Goal: Task Accomplishment & Management: Manage account settings

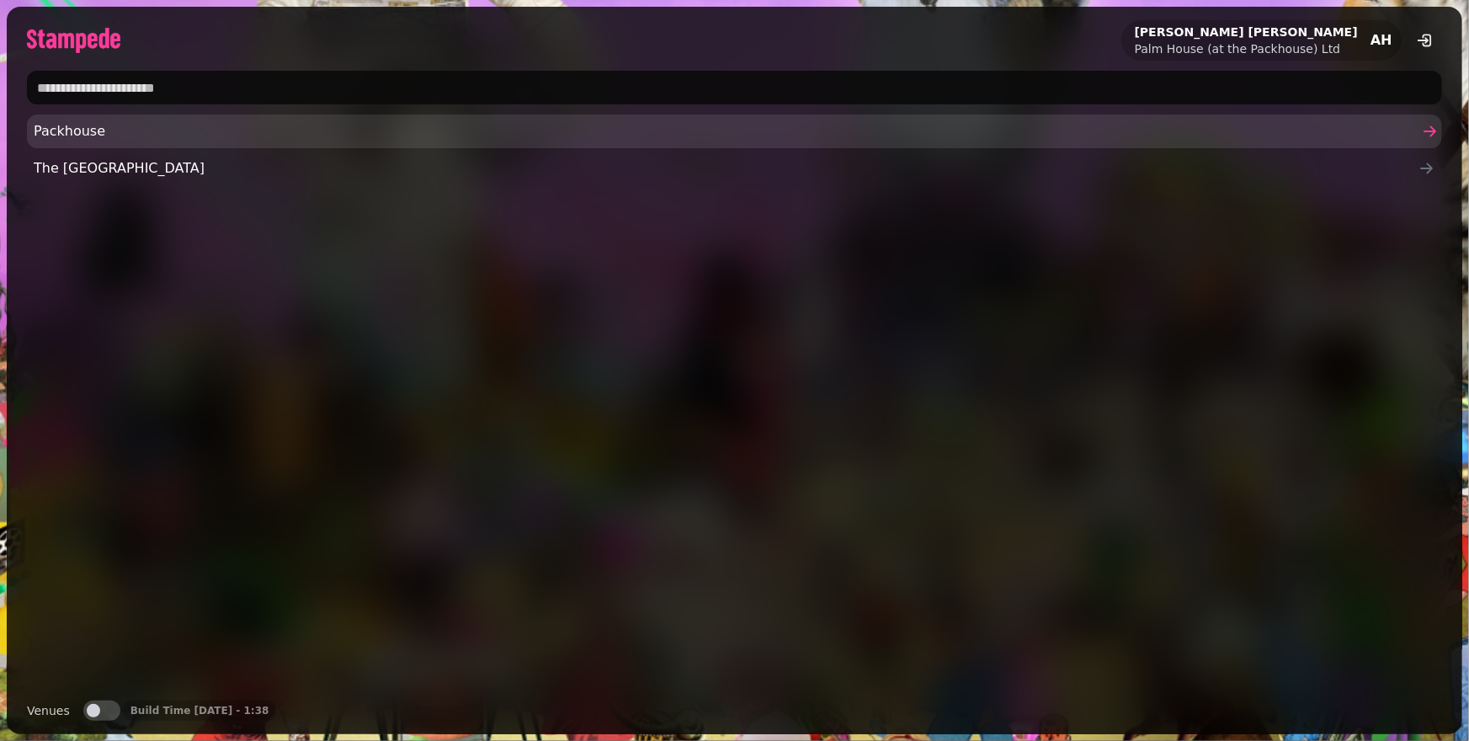
click at [169, 122] on span "Packhouse" at bounding box center [726, 131] width 1385 height 20
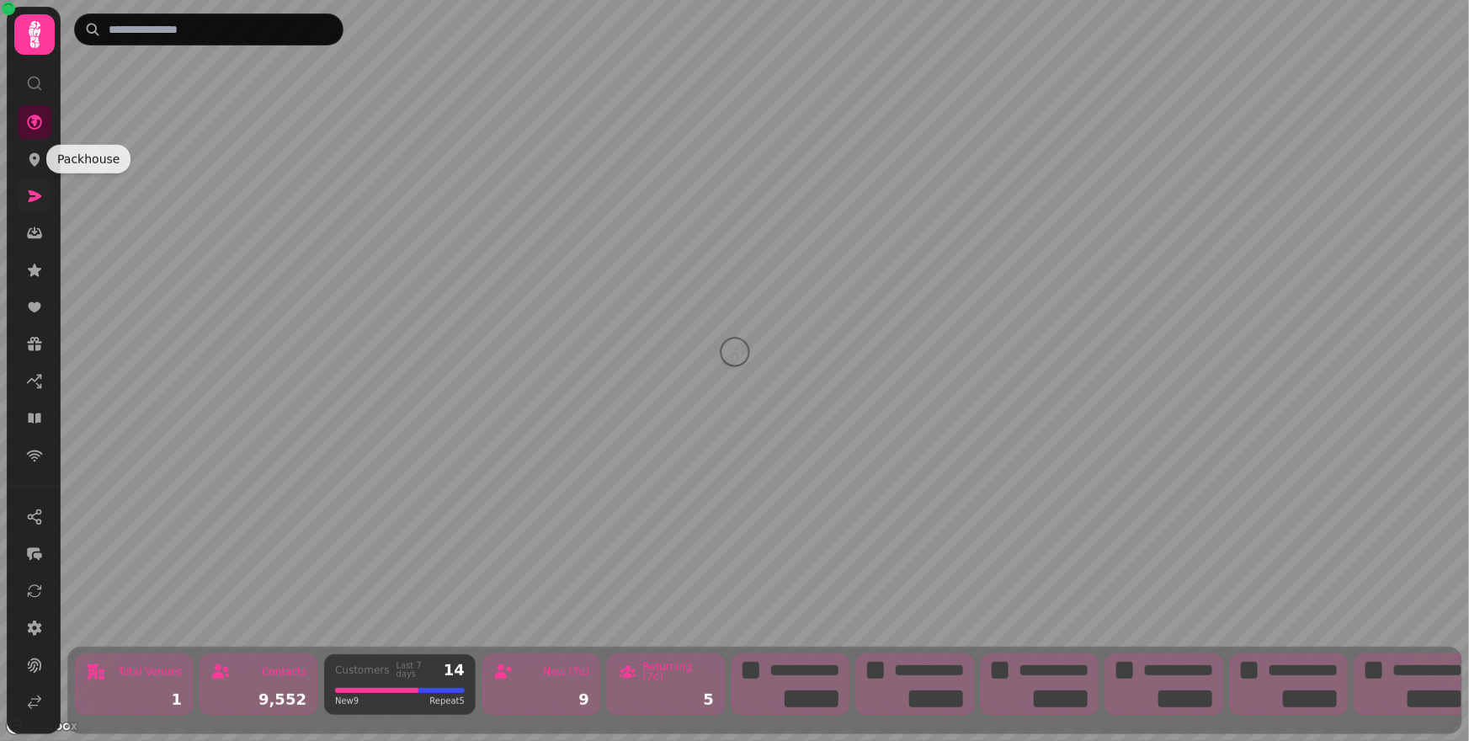
click at [34, 189] on icon at bounding box center [34, 196] width 17 height 17
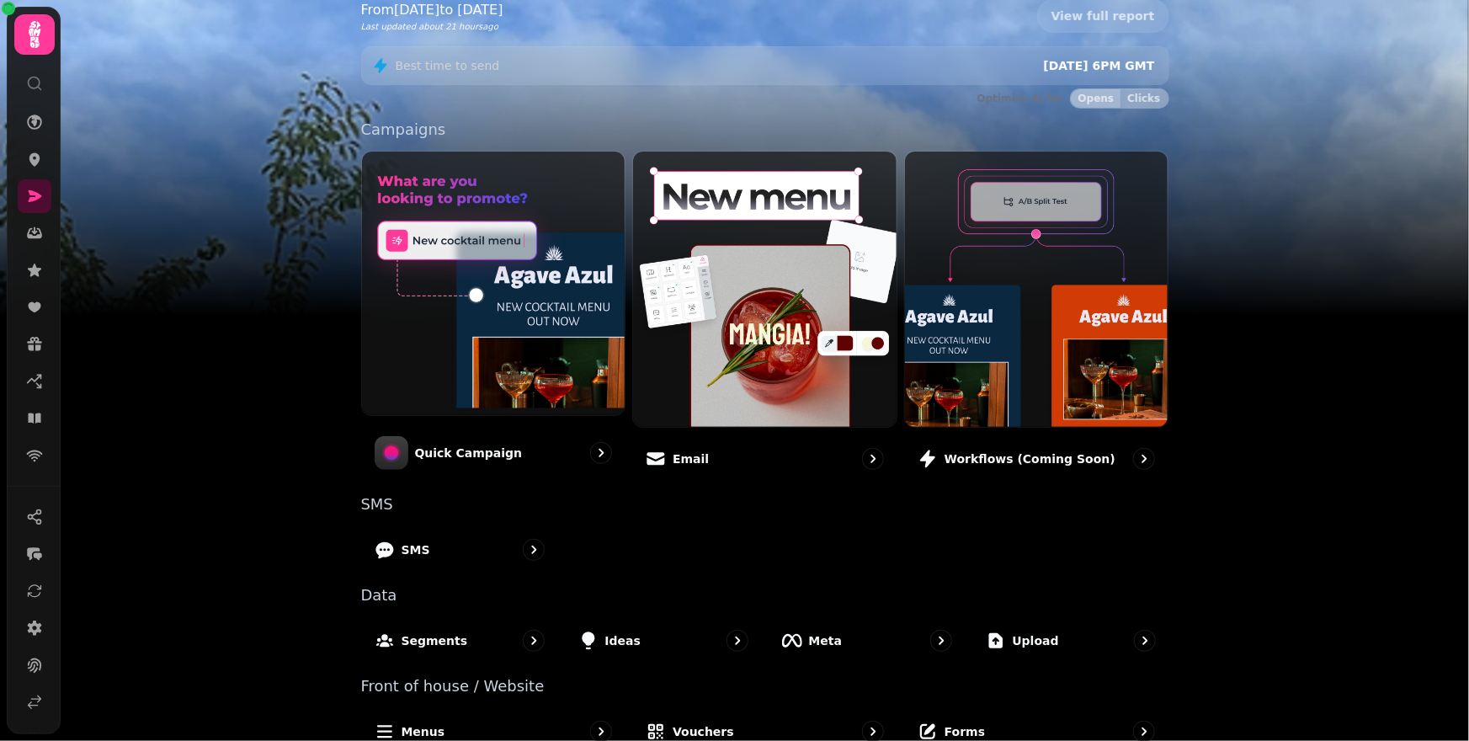
scroll to position [309, 0]
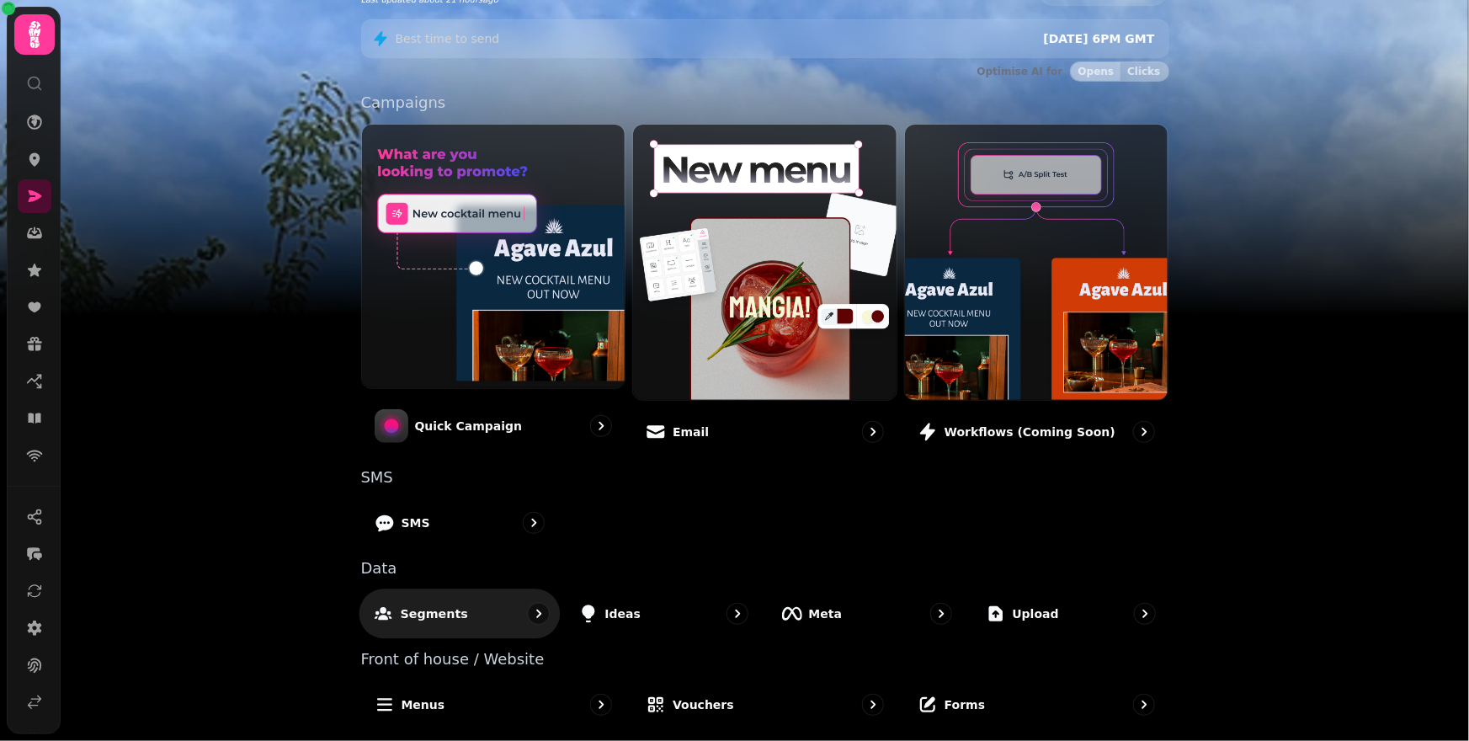
click at [509, 600] on div "Segments" at bounding box center [459, 613] width 201 height 50
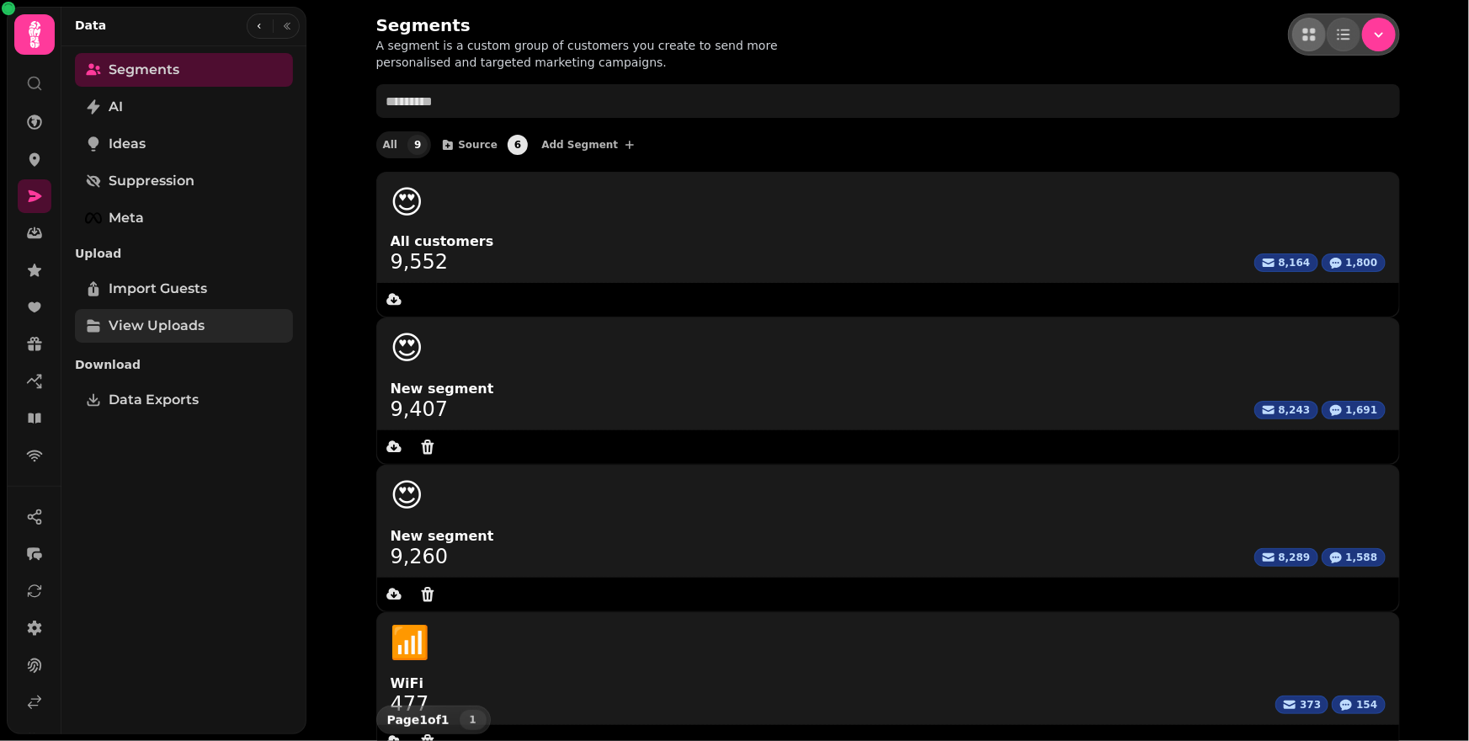
click at [168, 333] on span "View Uploads" at bounding box center [157, 326] width 96 height 20
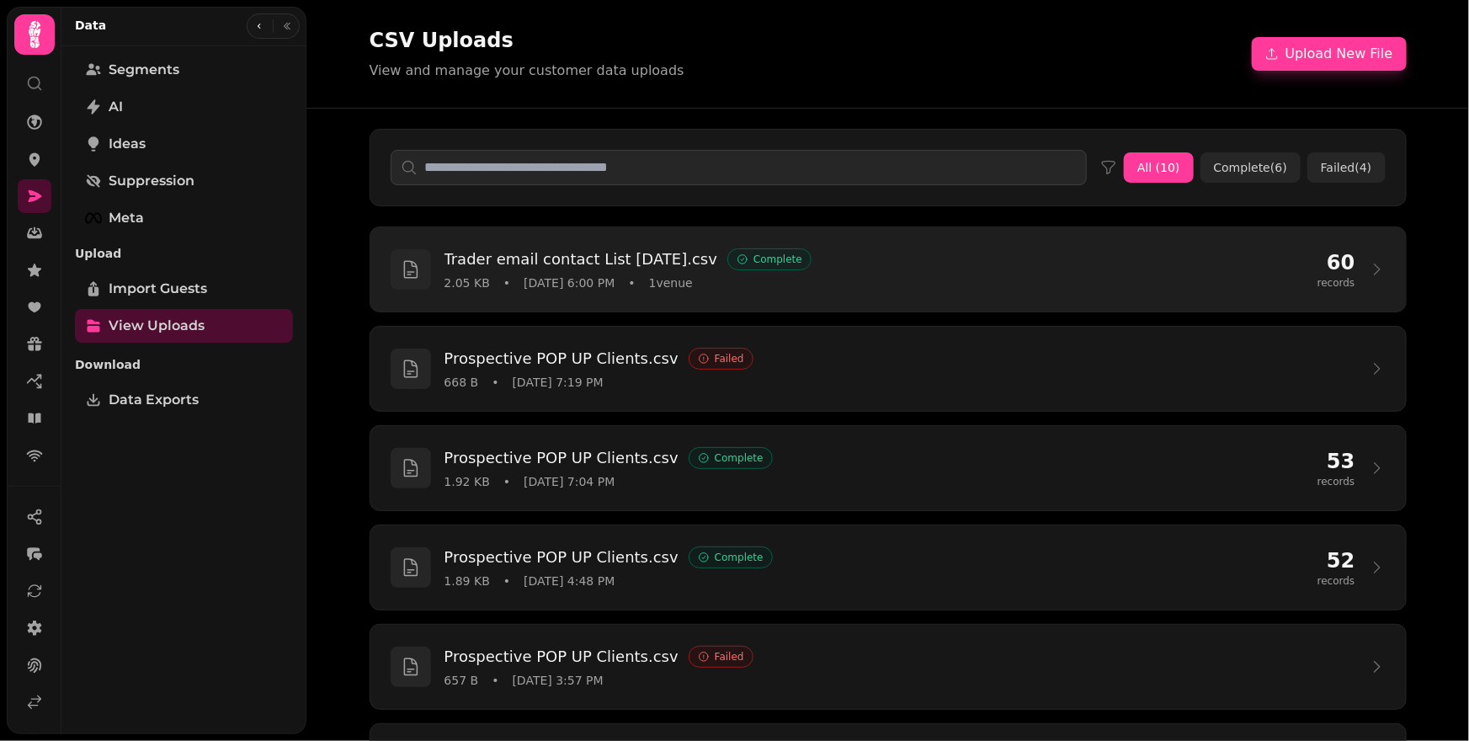
click at [1273, 276] on div "2.05 KB • [DATE] 6:00 PM • 1 venue" at bounding box center [873, 282] width 859 height 17
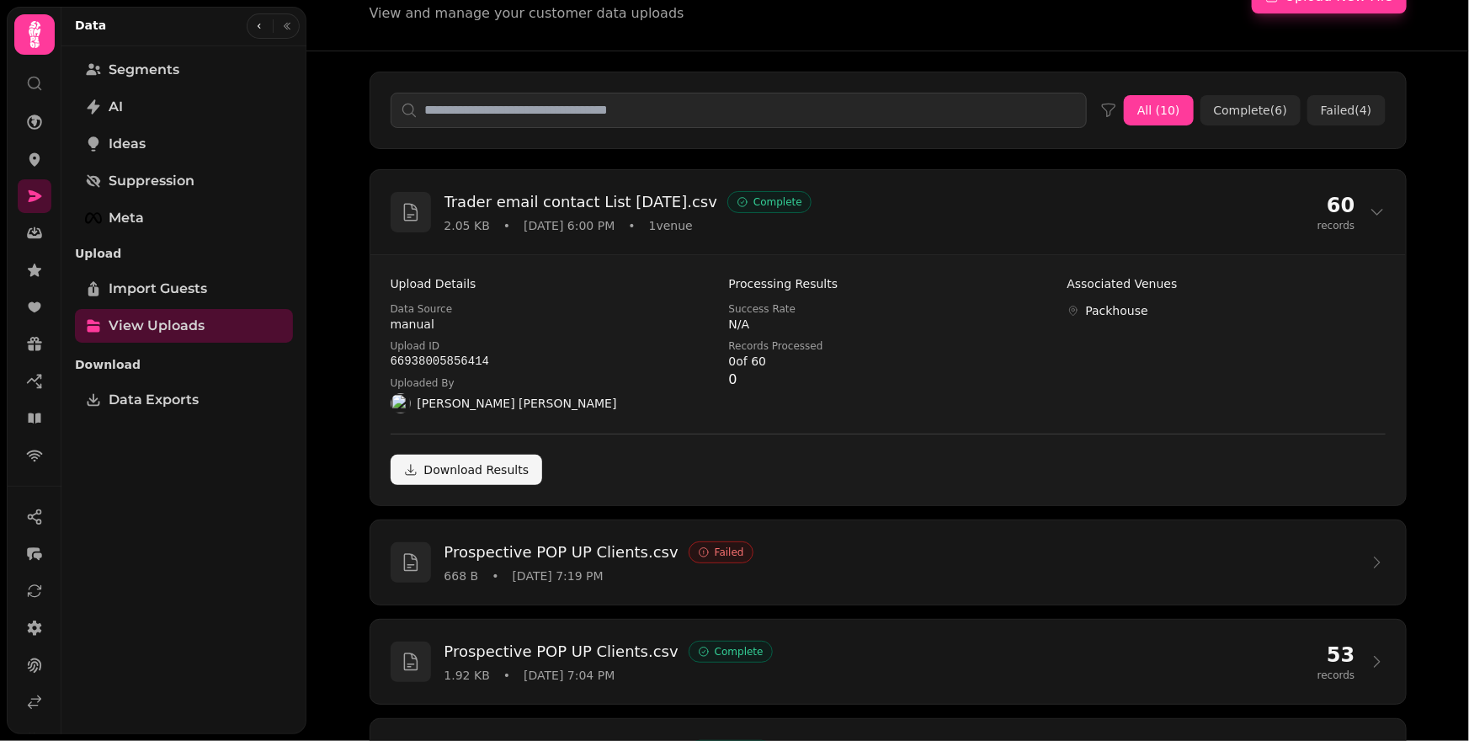
scroll to position [22, 0]
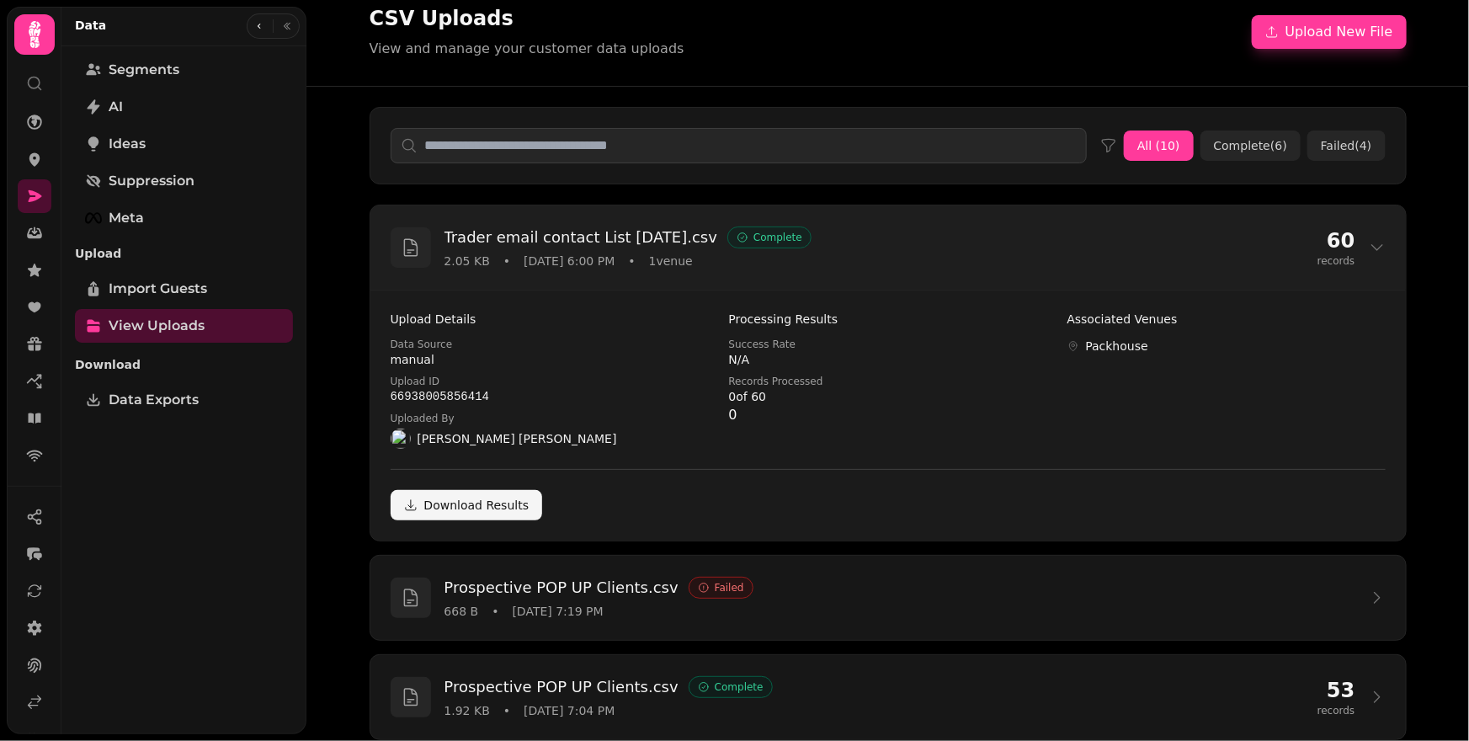
click at [1383, 241] on div "Trader email contact List Aug25.csv Complete 2.05 KB • Aug 10, 2025 6:00 PM • 1…" at bounding box center [887, 247] width 1035 height 84
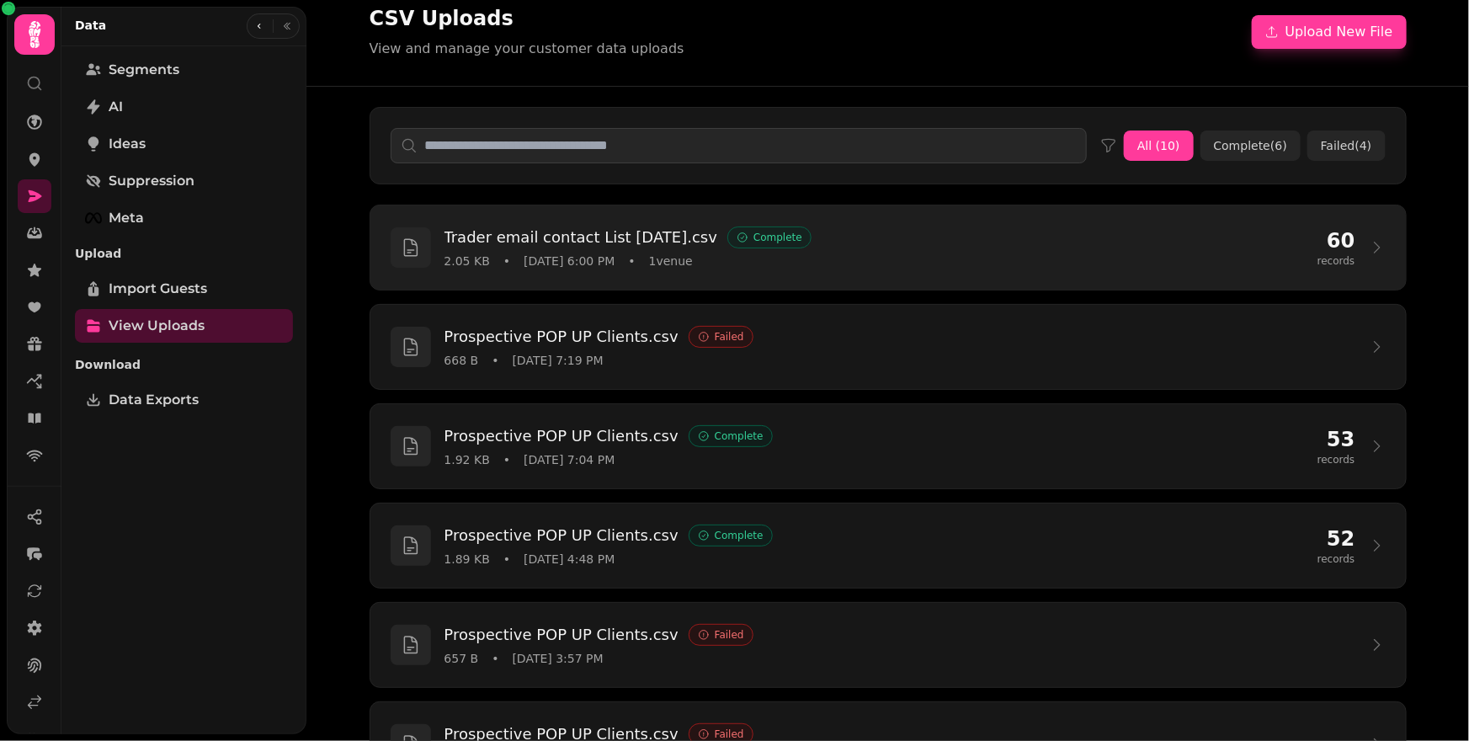
click at [1379, 241] on icon at bounding box center [1377, 247] width 17 height 17
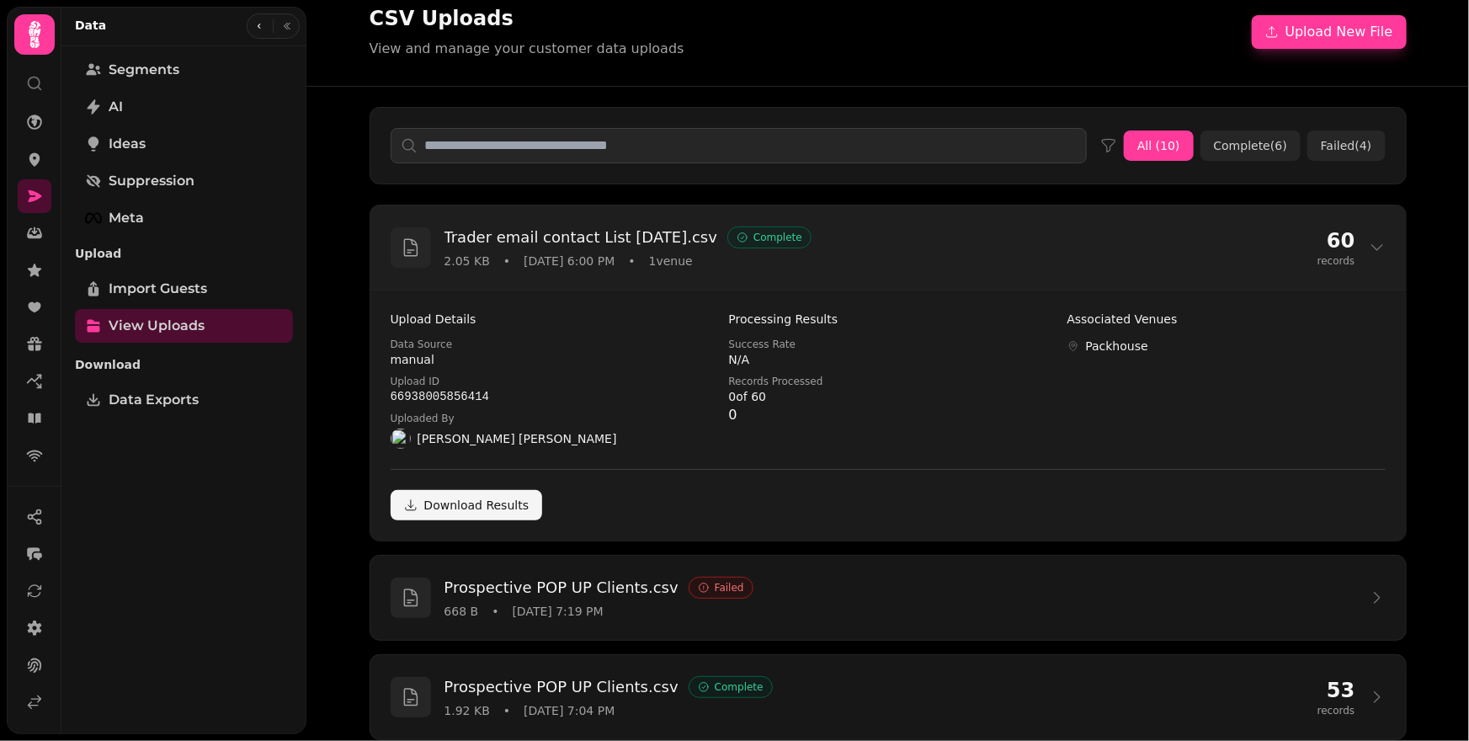
click at [808, 238] on div "Trader email contact List Aug25.csv Complete" at bounding box center [873, 238] width 859 height 24
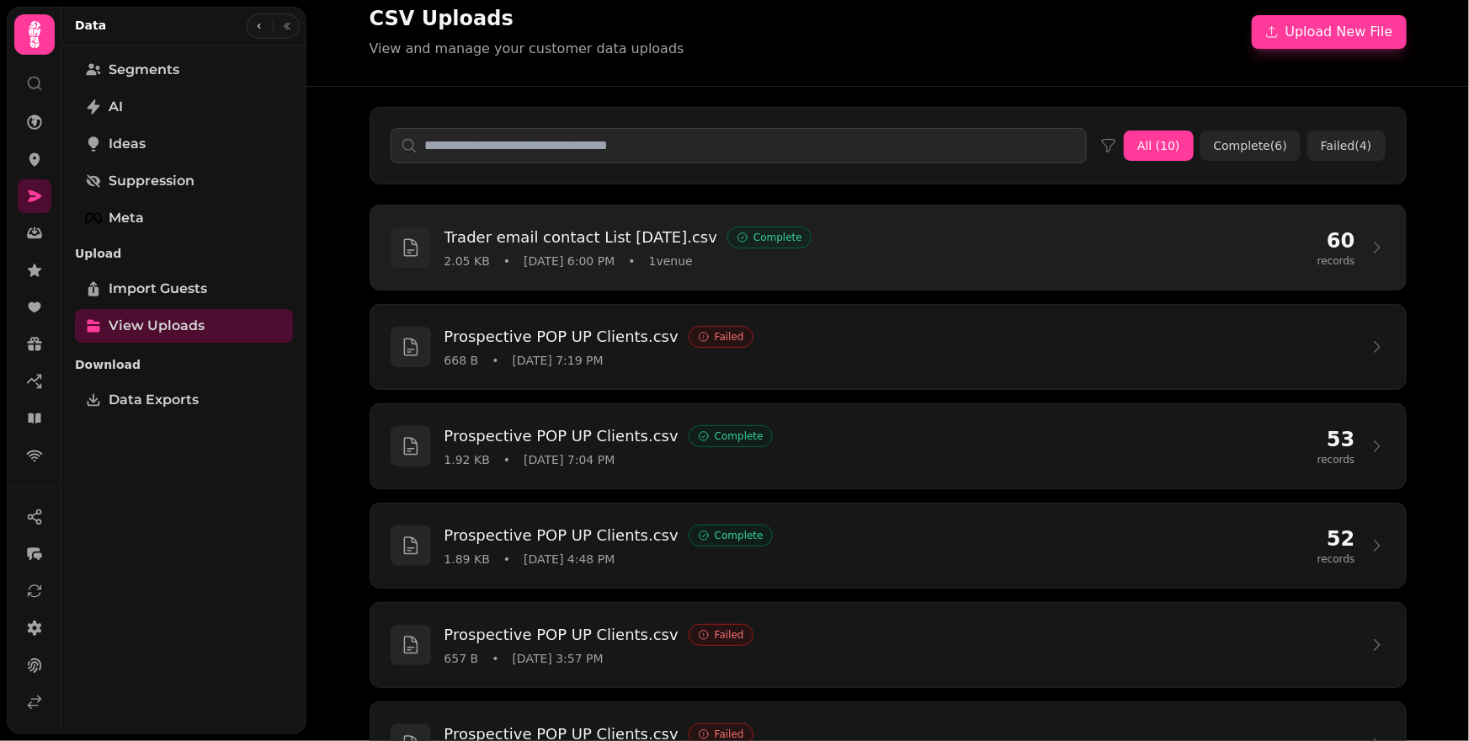
click at [909, 243] on div "Trader email contact List Aug25.csv Complete" at bounding box center [873, 238] width 859 height 24
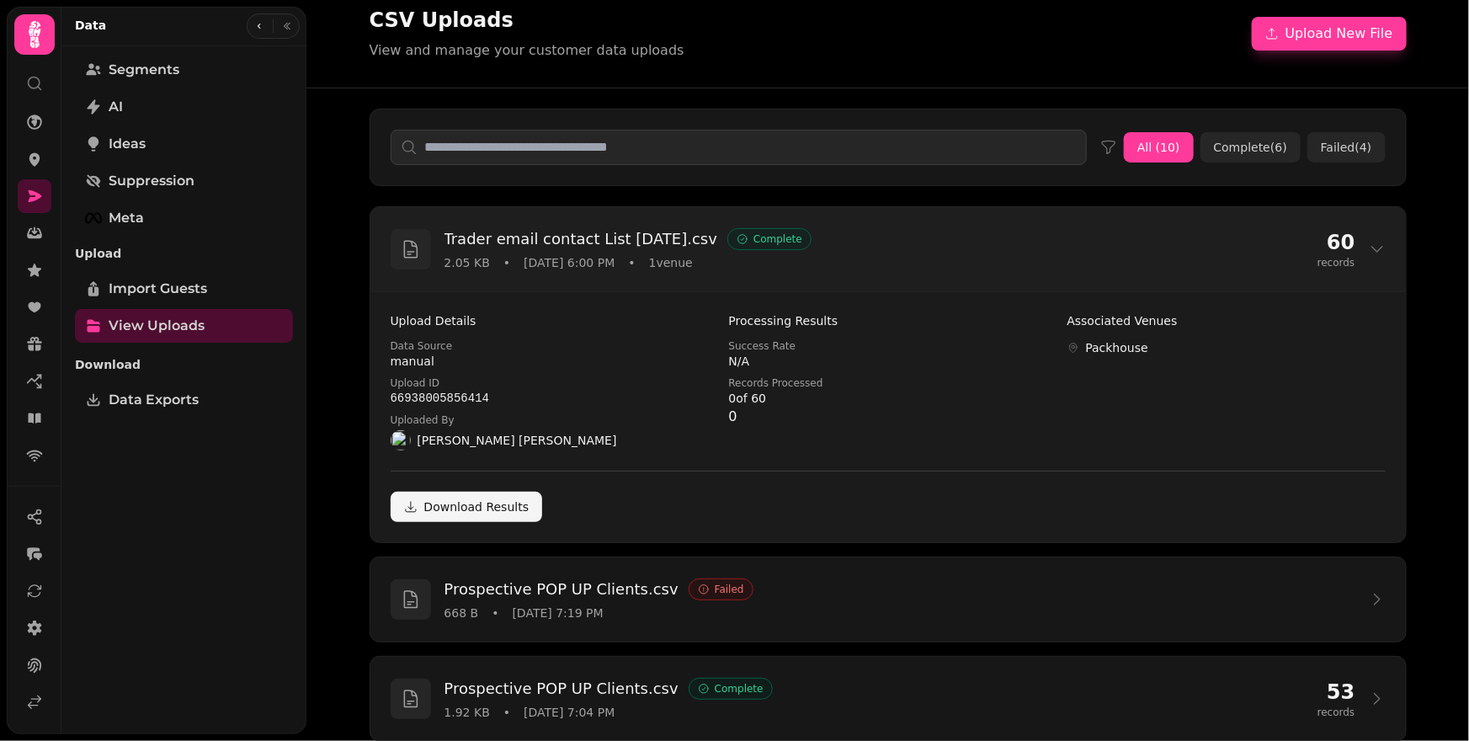
scroll to position [0, 0]
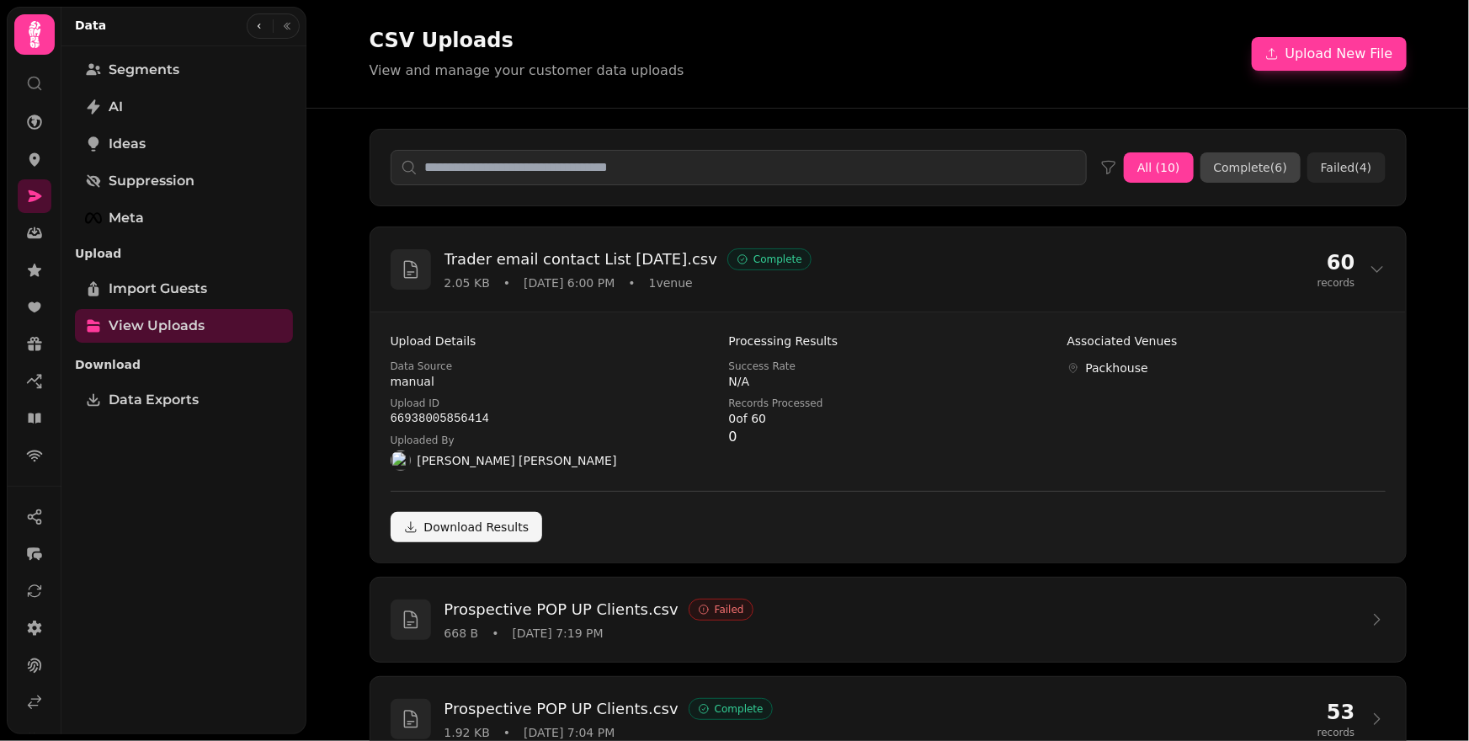
click at [1247, 175] on button "Complete ( 6 )" at bounding box center [1250, 167] width 100 height 30
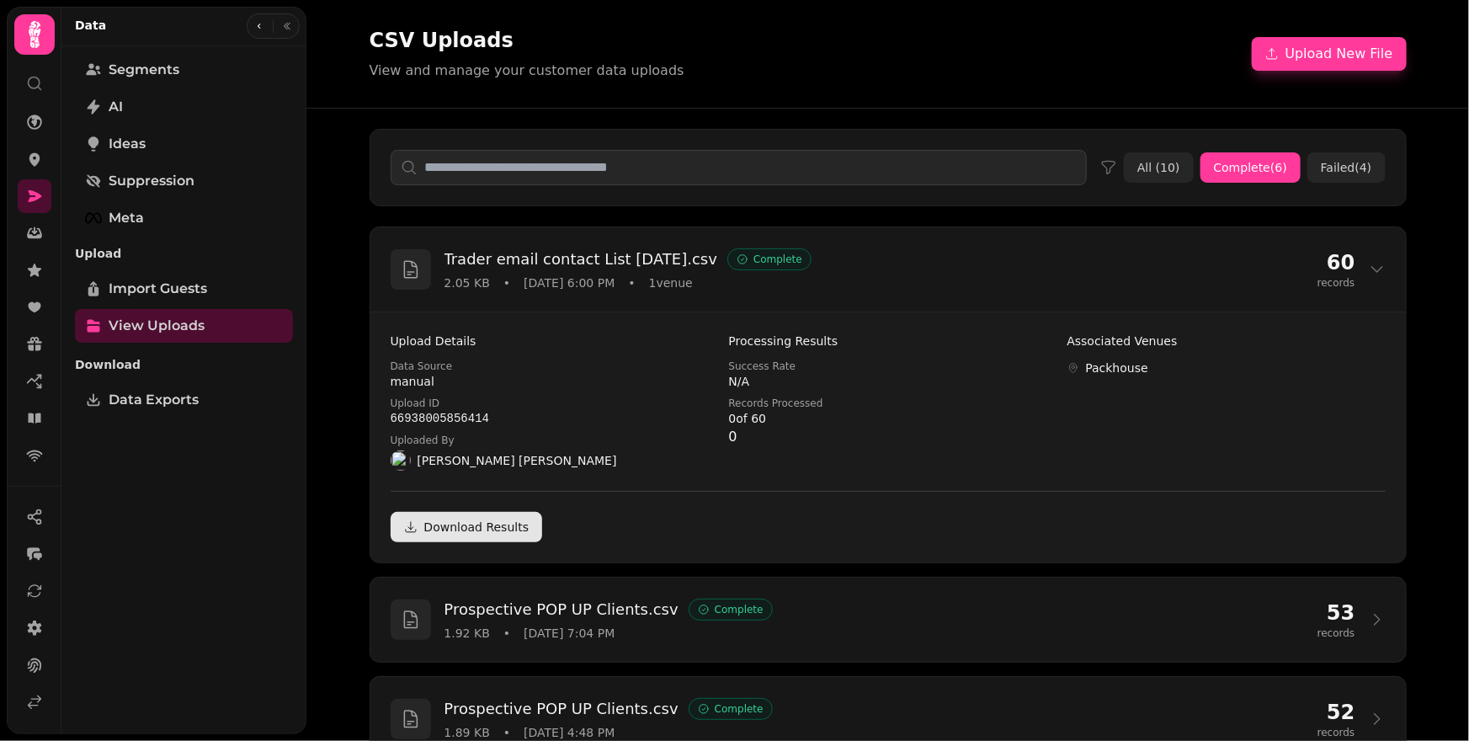
click at [433, 538] on link "Download Results" at bounding box center [467, 527] width 152 height 30
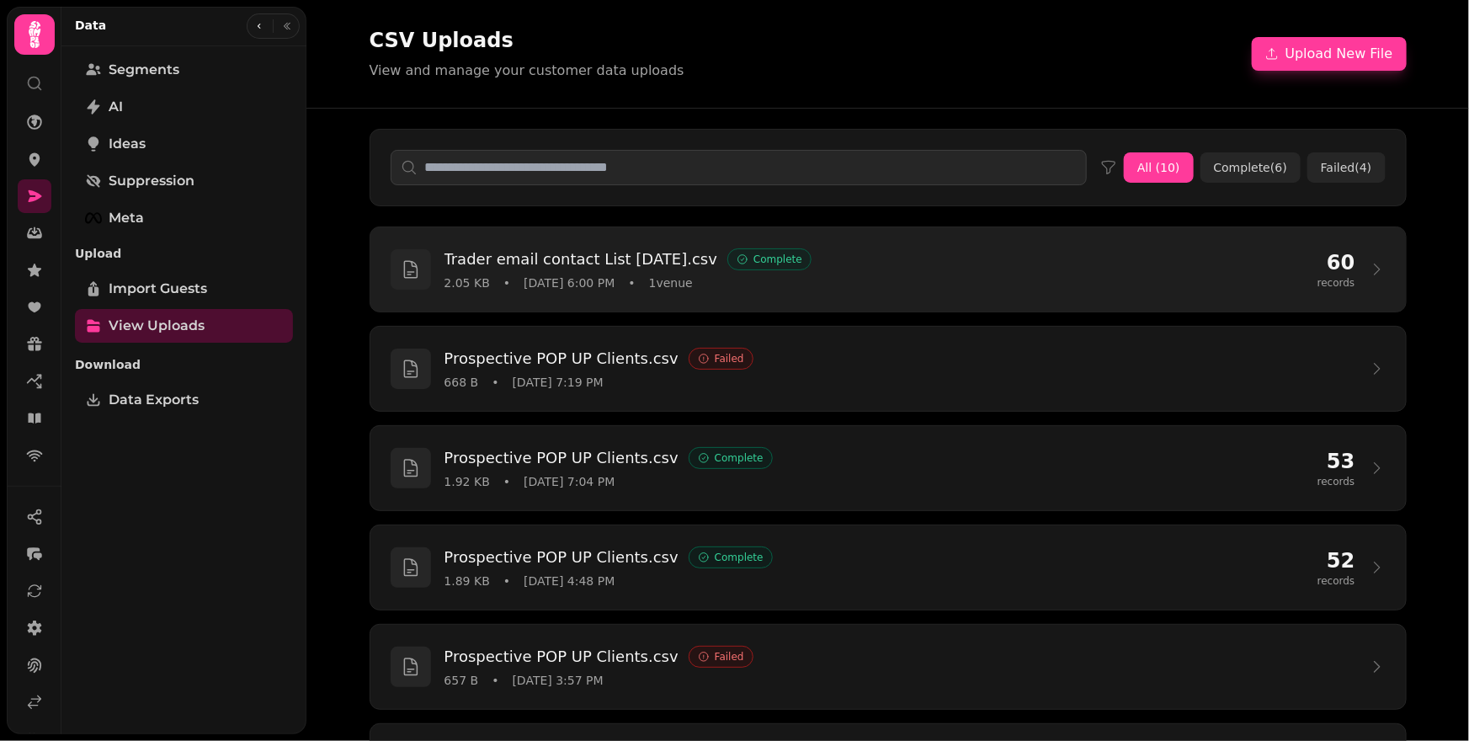
click at [862, 281] on div "2.05 KB • [DATE] 6:00 PM • 1 venue" at bounding box center [873, 282] width 859 height 17
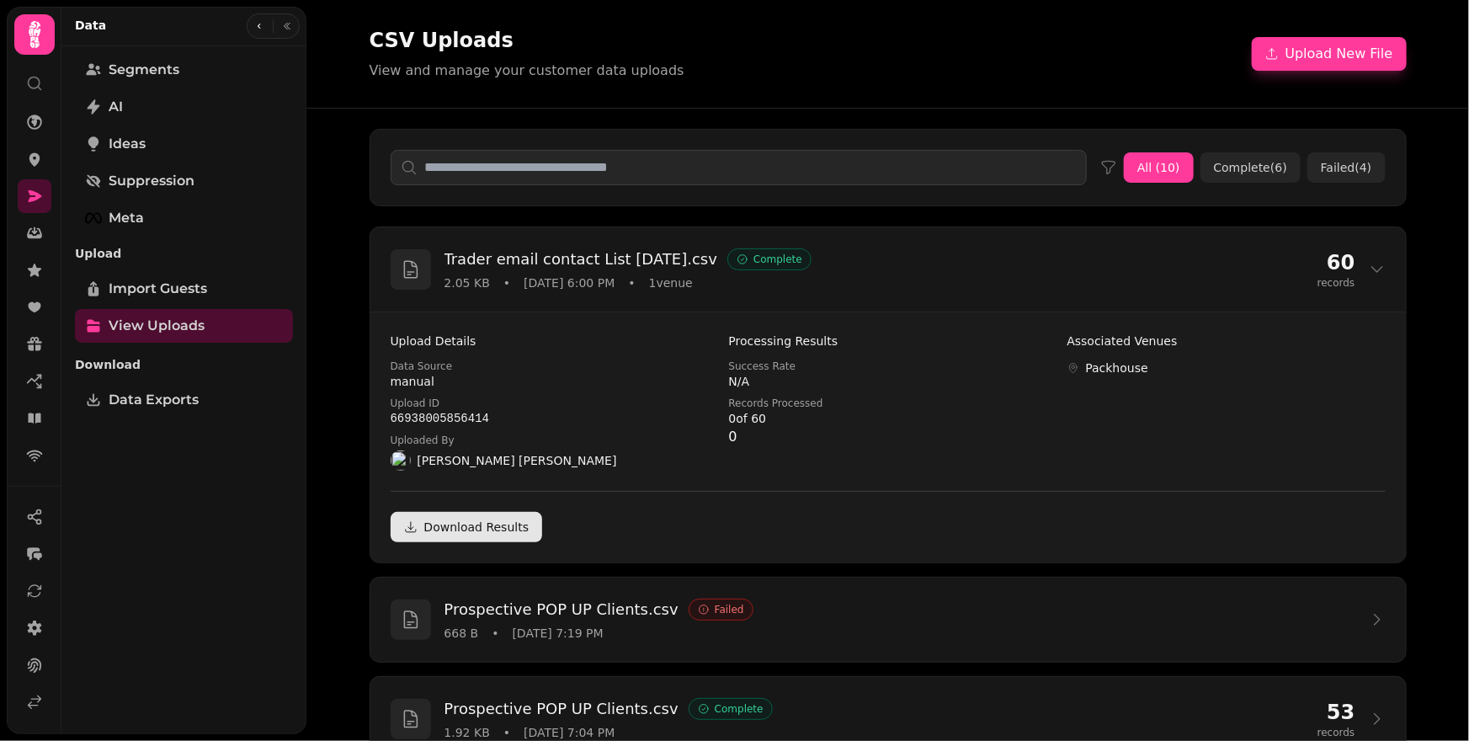
click at [476, 530] on link "Download Results" at bounding box center [467, 527] width 152 height 30
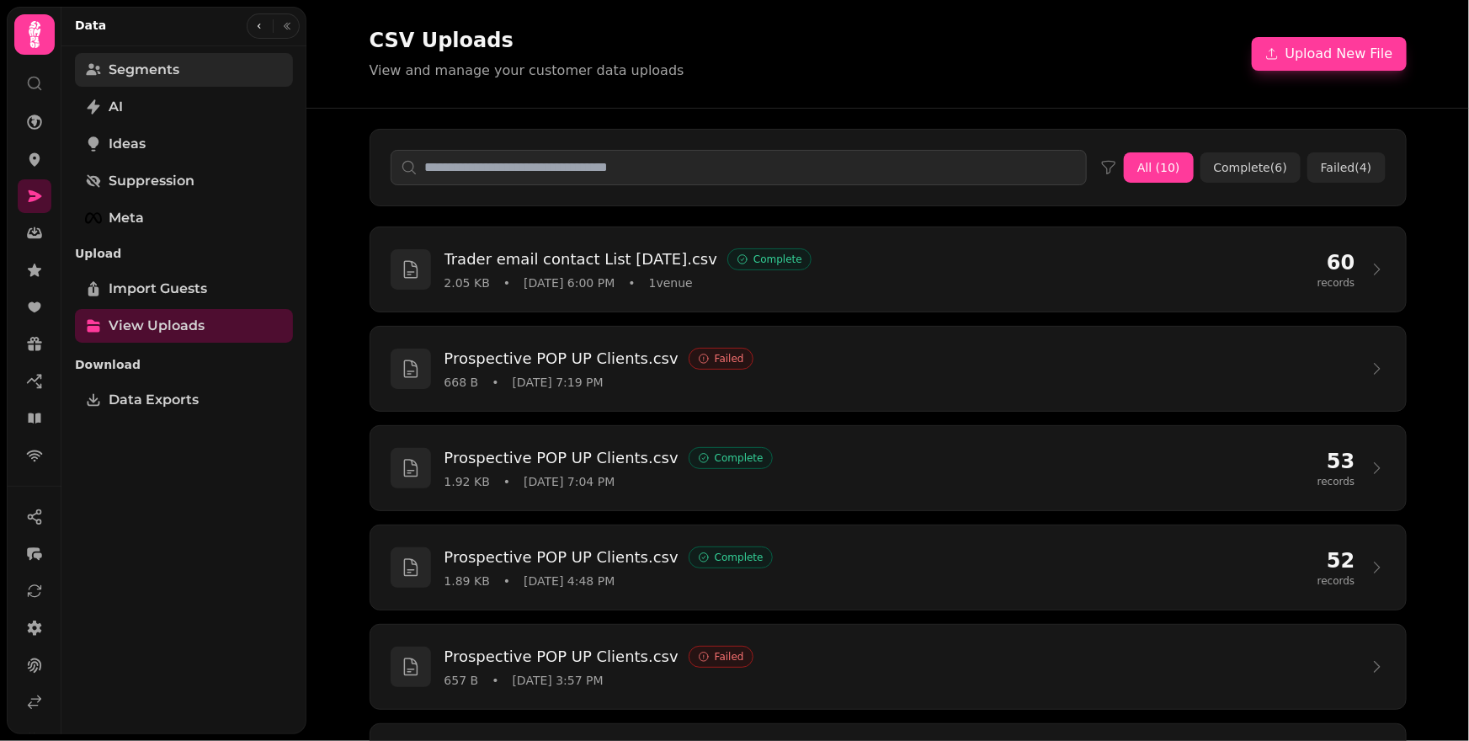
click at [131, 77] on span "Segments" at bounding box center [144, 70] width 71 height 20
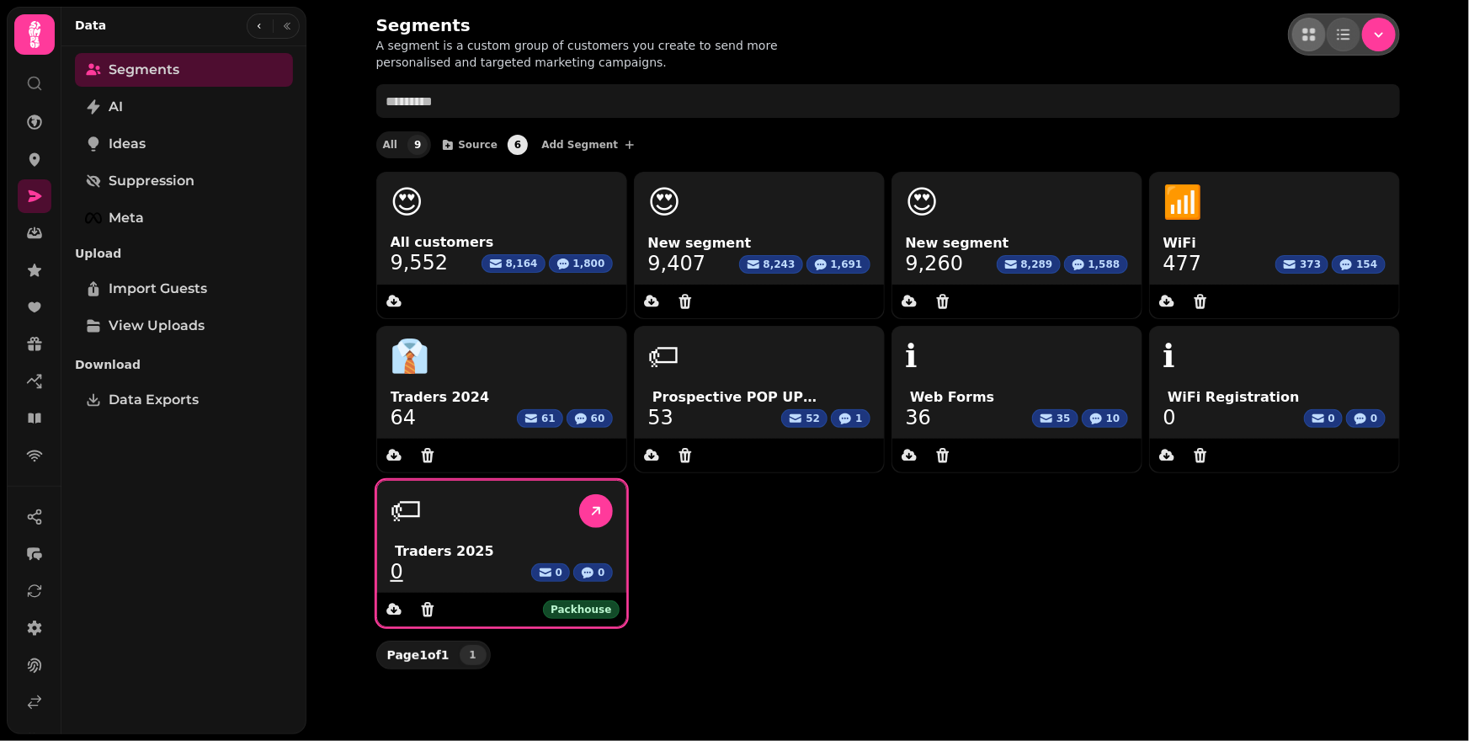
click at [396, 575] on link "0" at bounding box center [397, 571] width 13 height 20
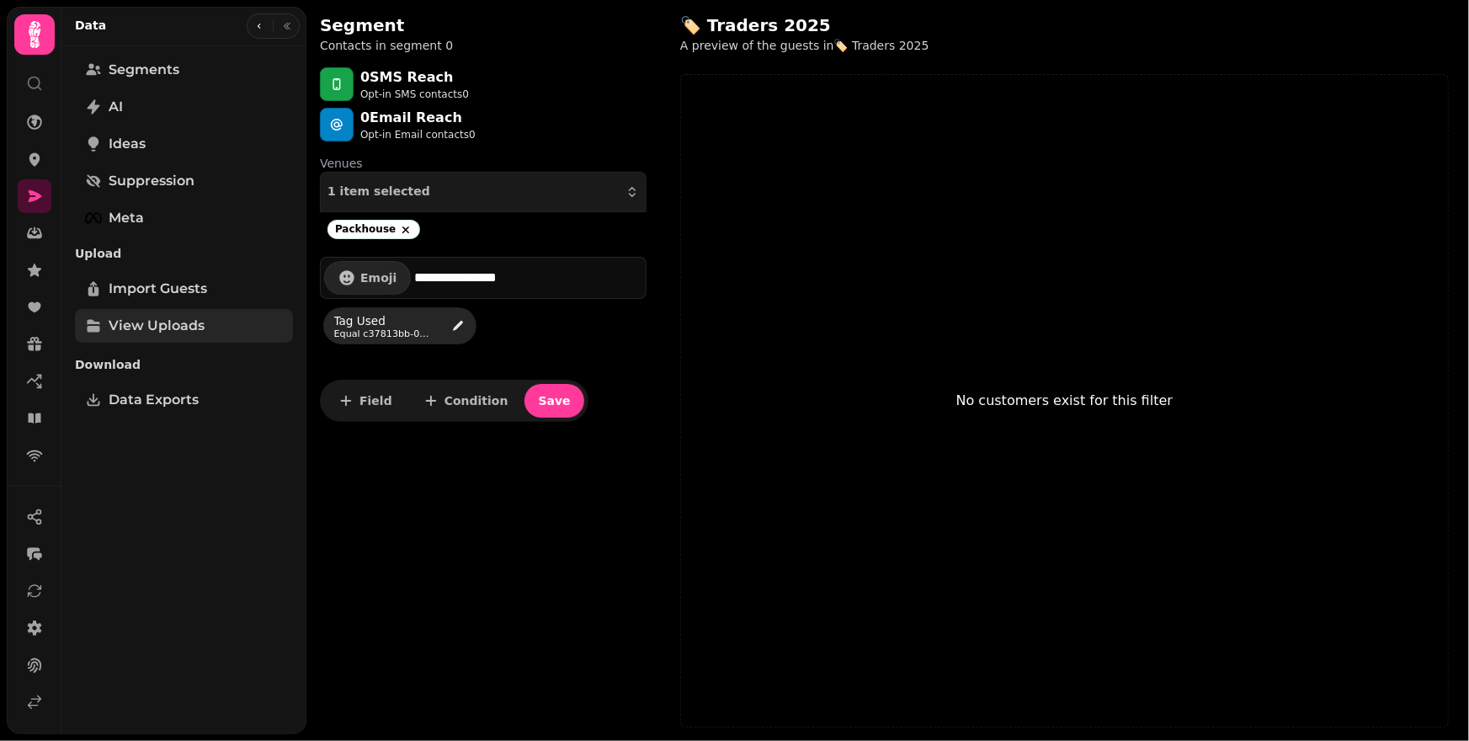
click at [192, 322] on span "View Uploads" at bounding box center [157, 326] width 96 height 20
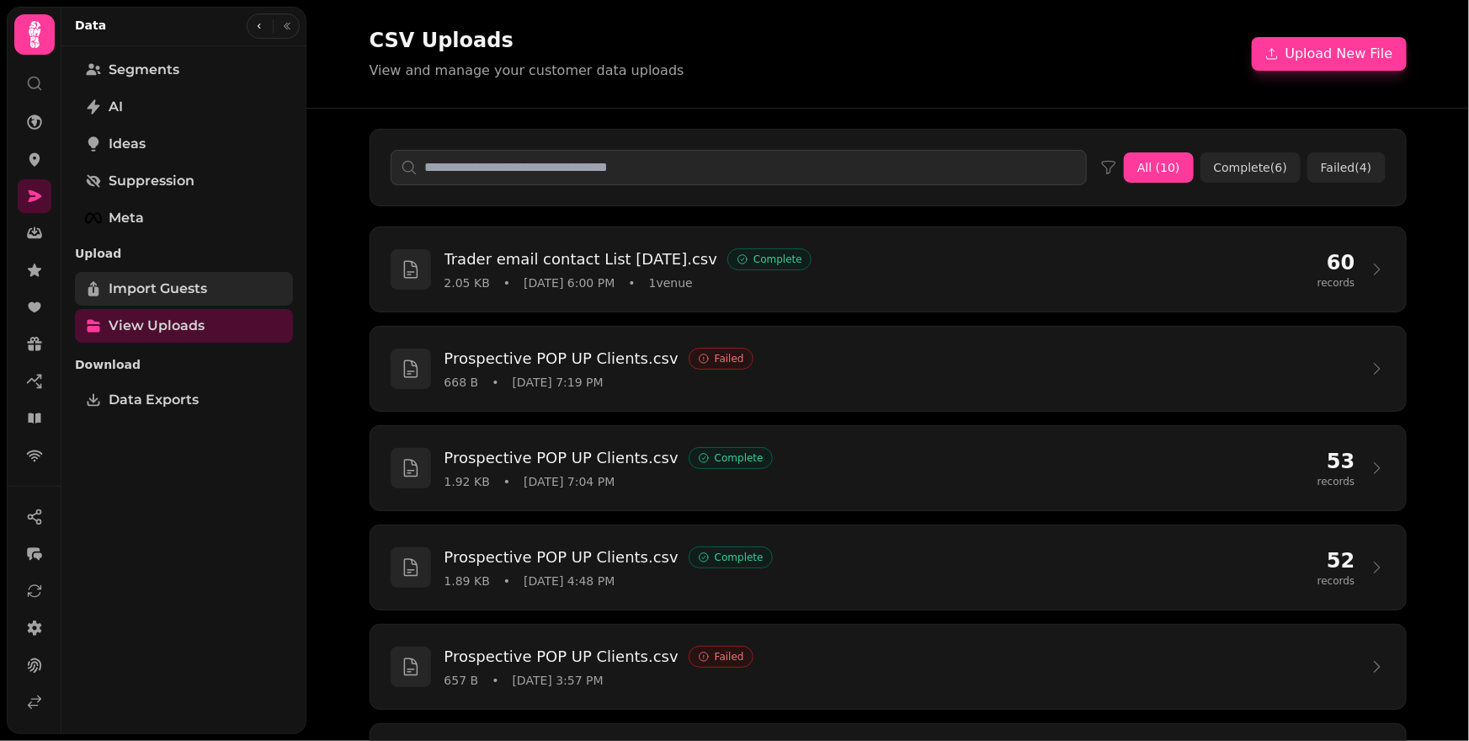
click at [187, 294] on span "Import Guests" at bounding box center [158, 289] width 98 height 20
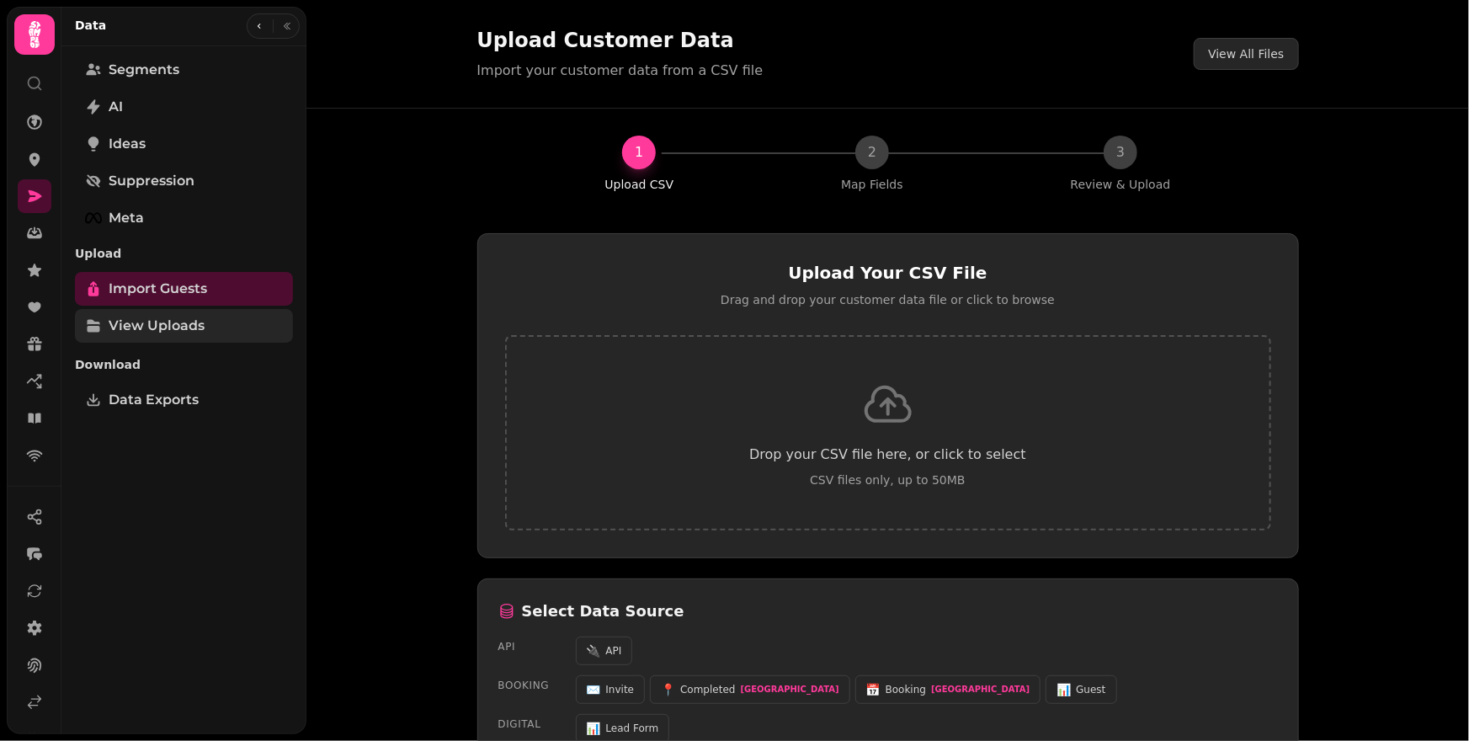
click at [173, 325] on span "View Uploads" at bounding box center [157, 326] width 96 height 20
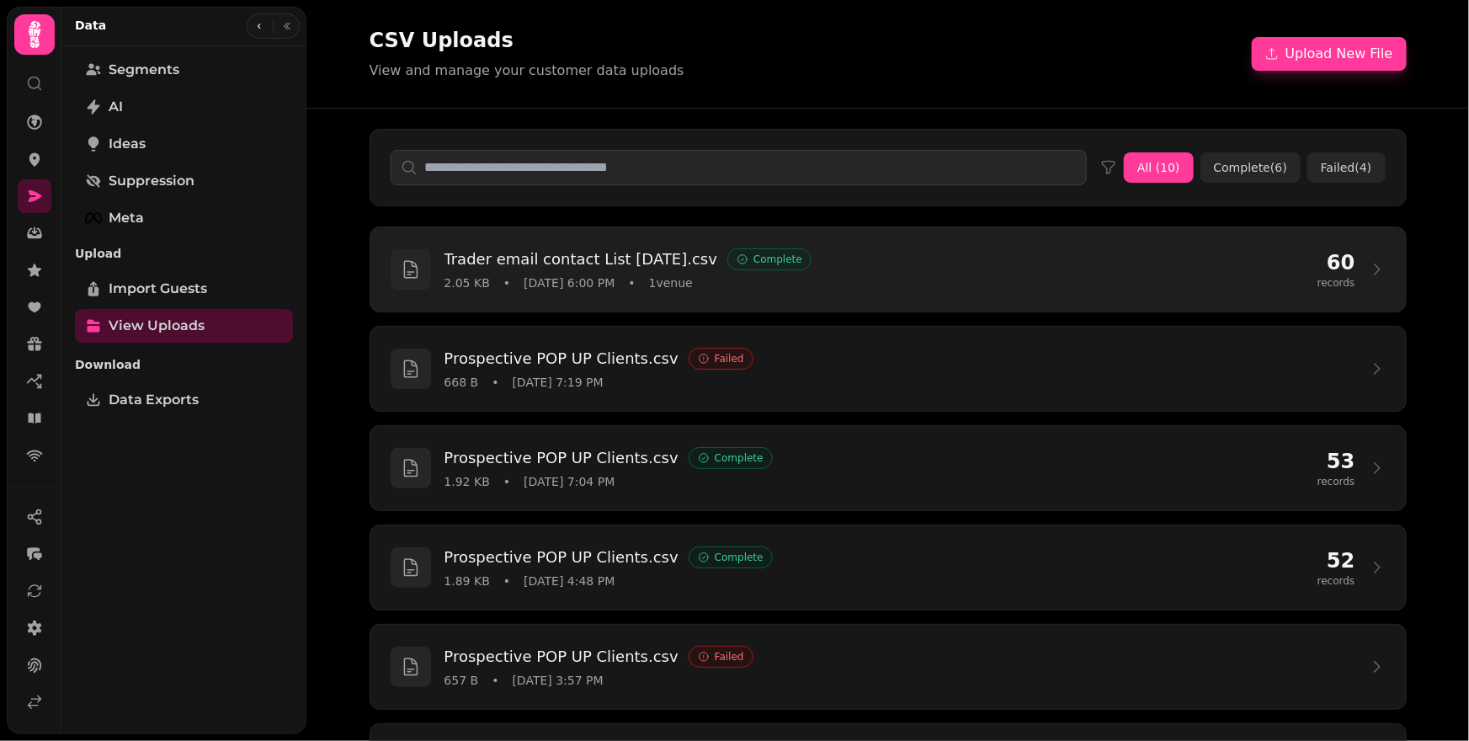
click at [580, 271] on div "Trader email contact List [DATE].csv Complete 2.05 KB • [DATE] 6:00 PM • 1 venue" at bounding box center [873, 269] width 859 height 44
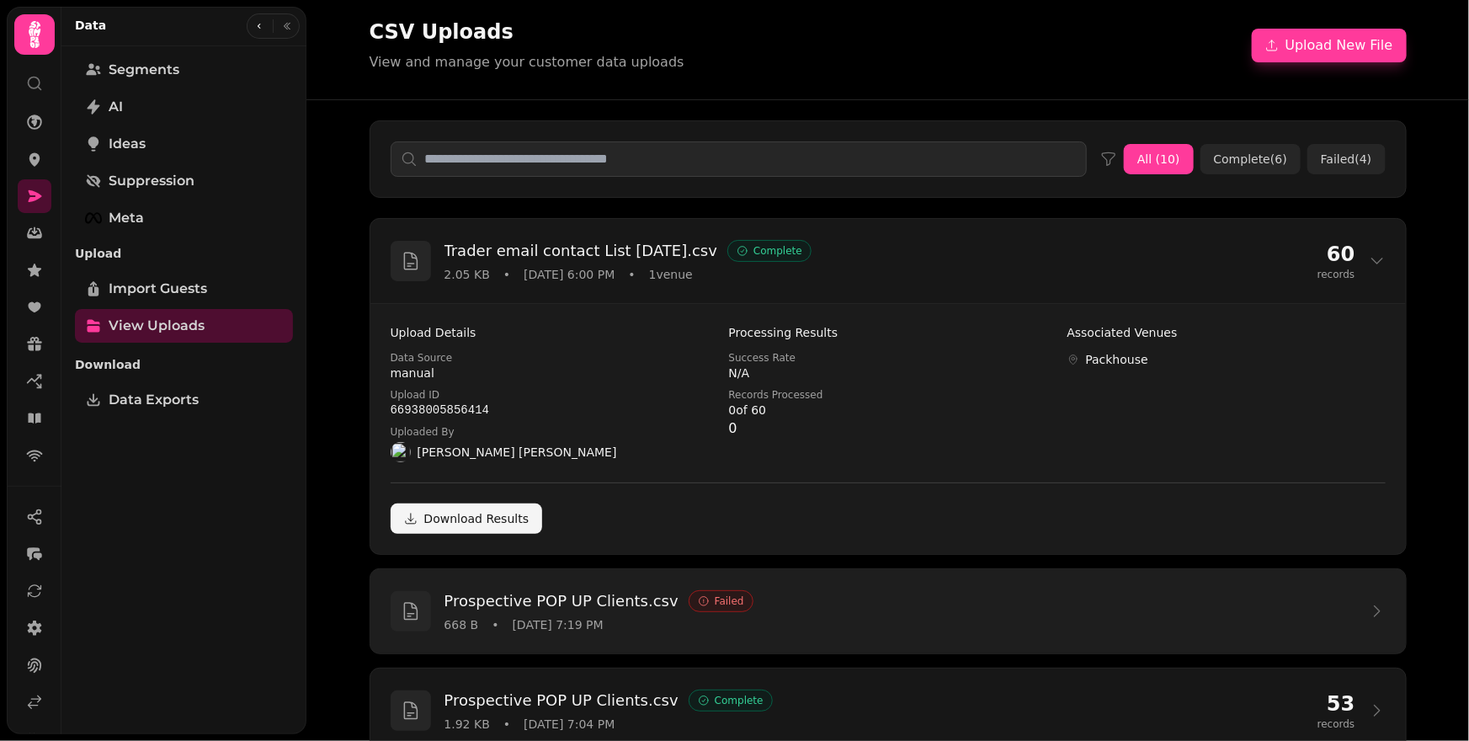
click at [798, 617] on div "668 B • [DATE] 7:19 PM" at bounding box center [899, 624] width 911 height 17
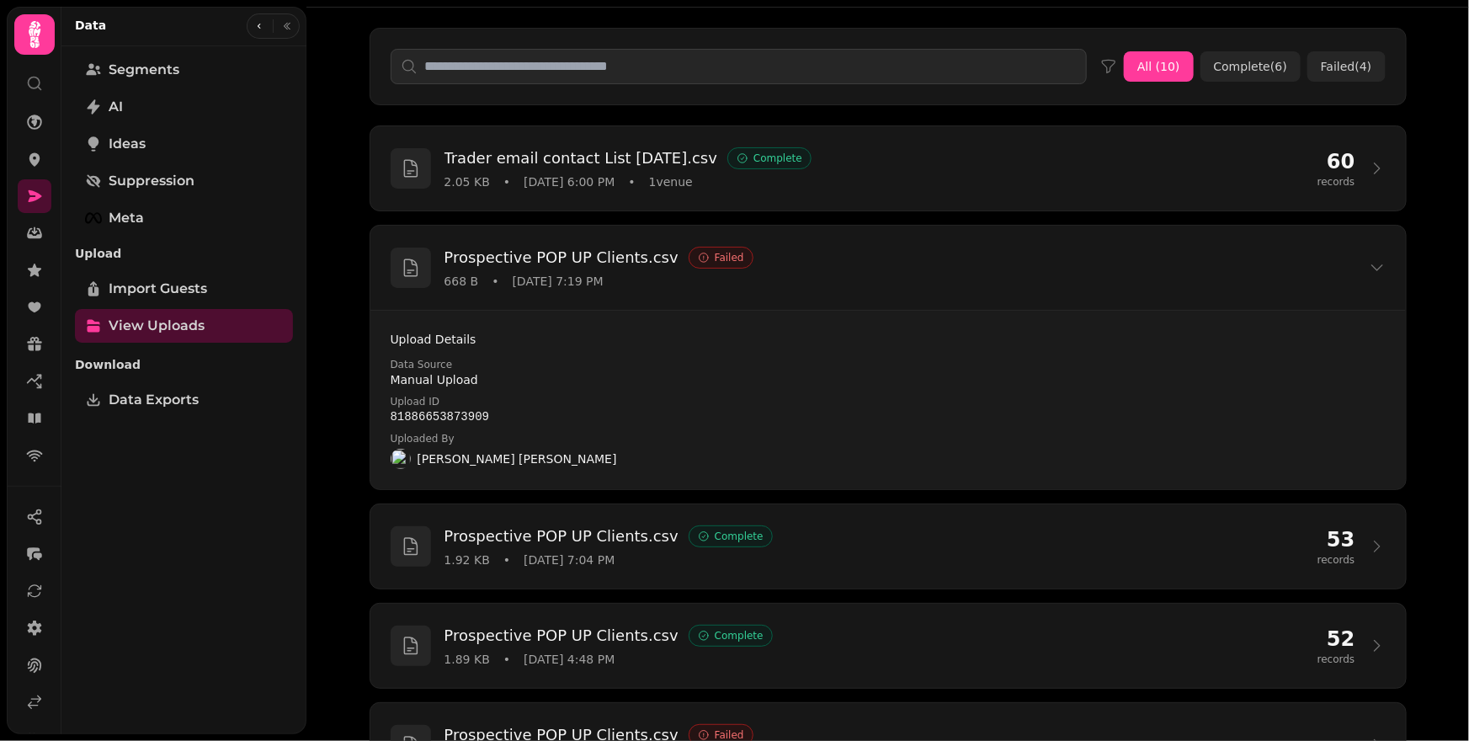
scroll to position [515, 0]
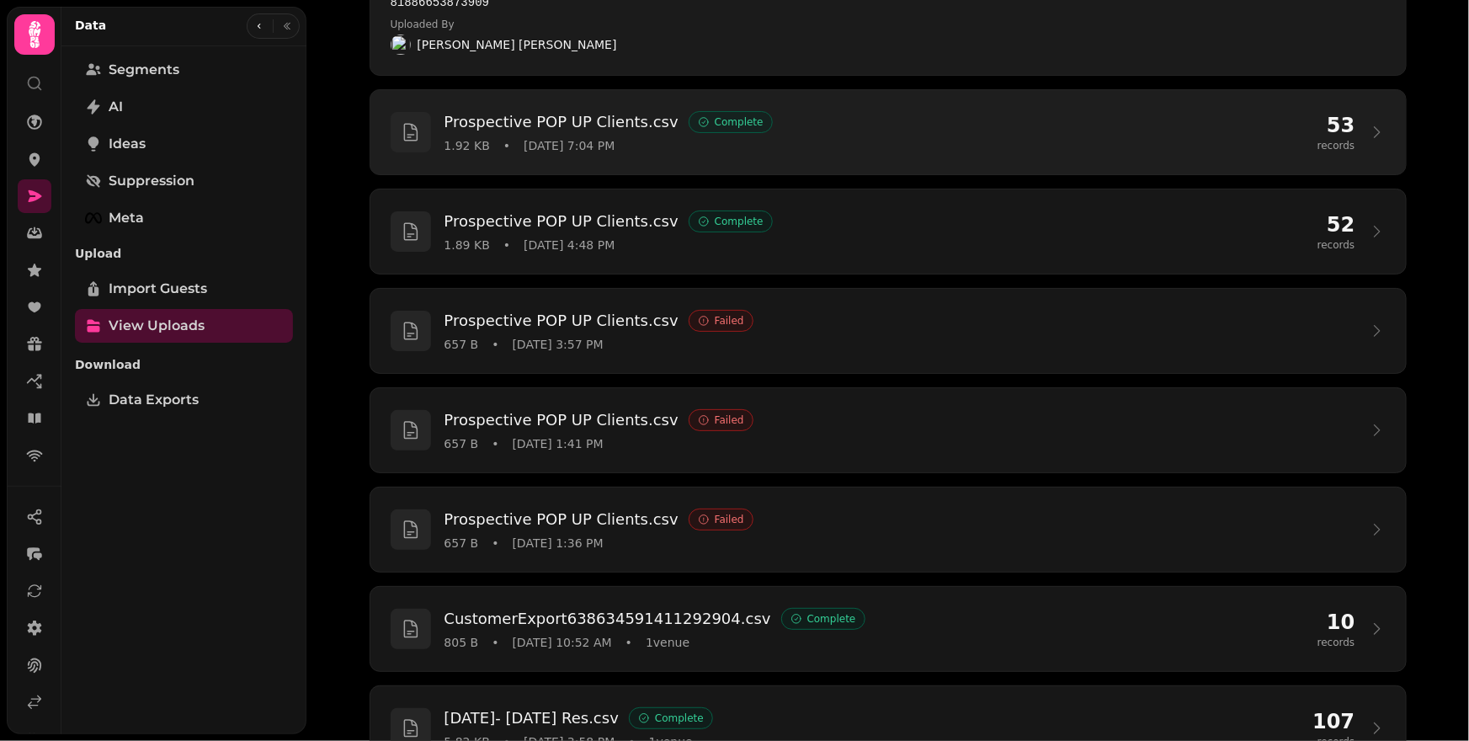
click at [810, 108] on div "Prospective POP UP Clients.csv Complete 1.92 KB • [DATE] 7:04 PM 53 records" at bounding box center [887, 132] width 1035 height 84
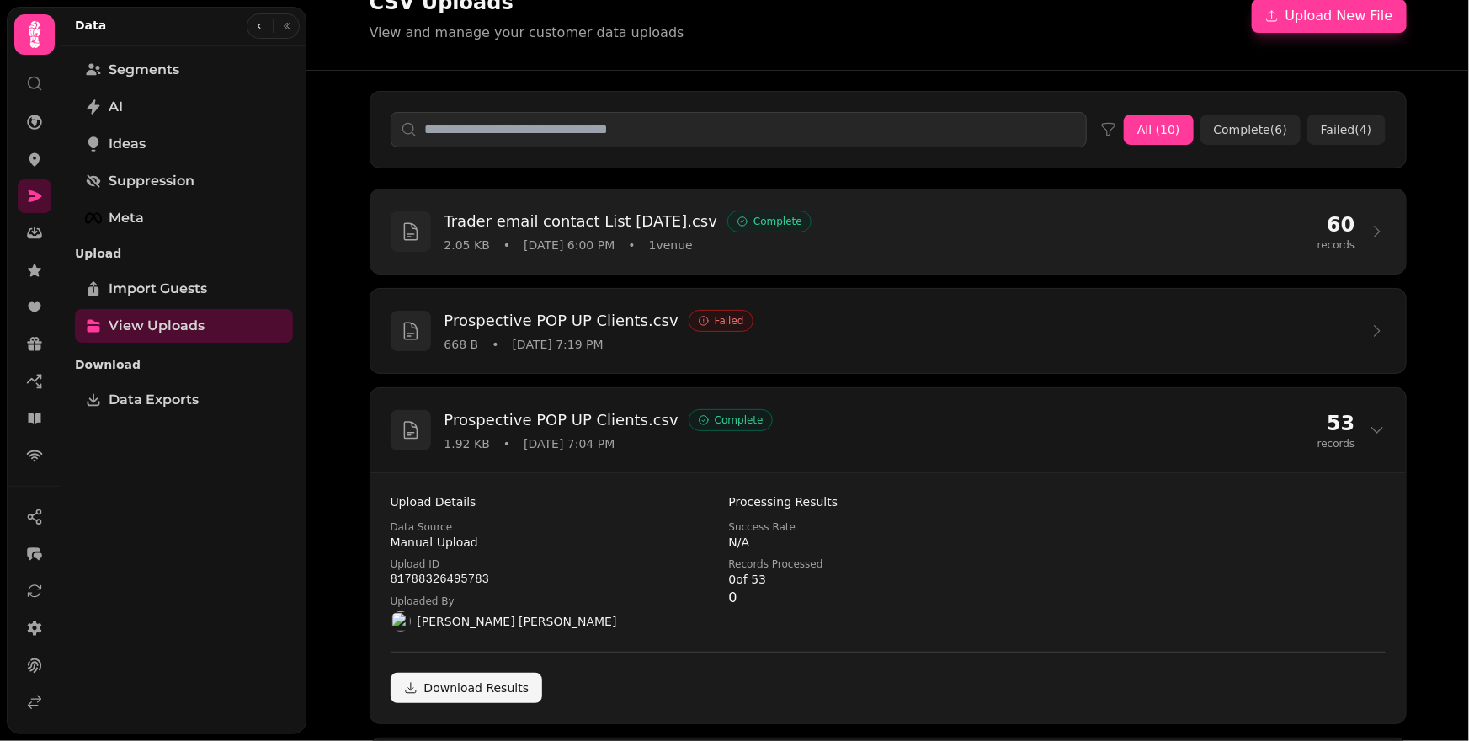
scroll to position [0, 0]
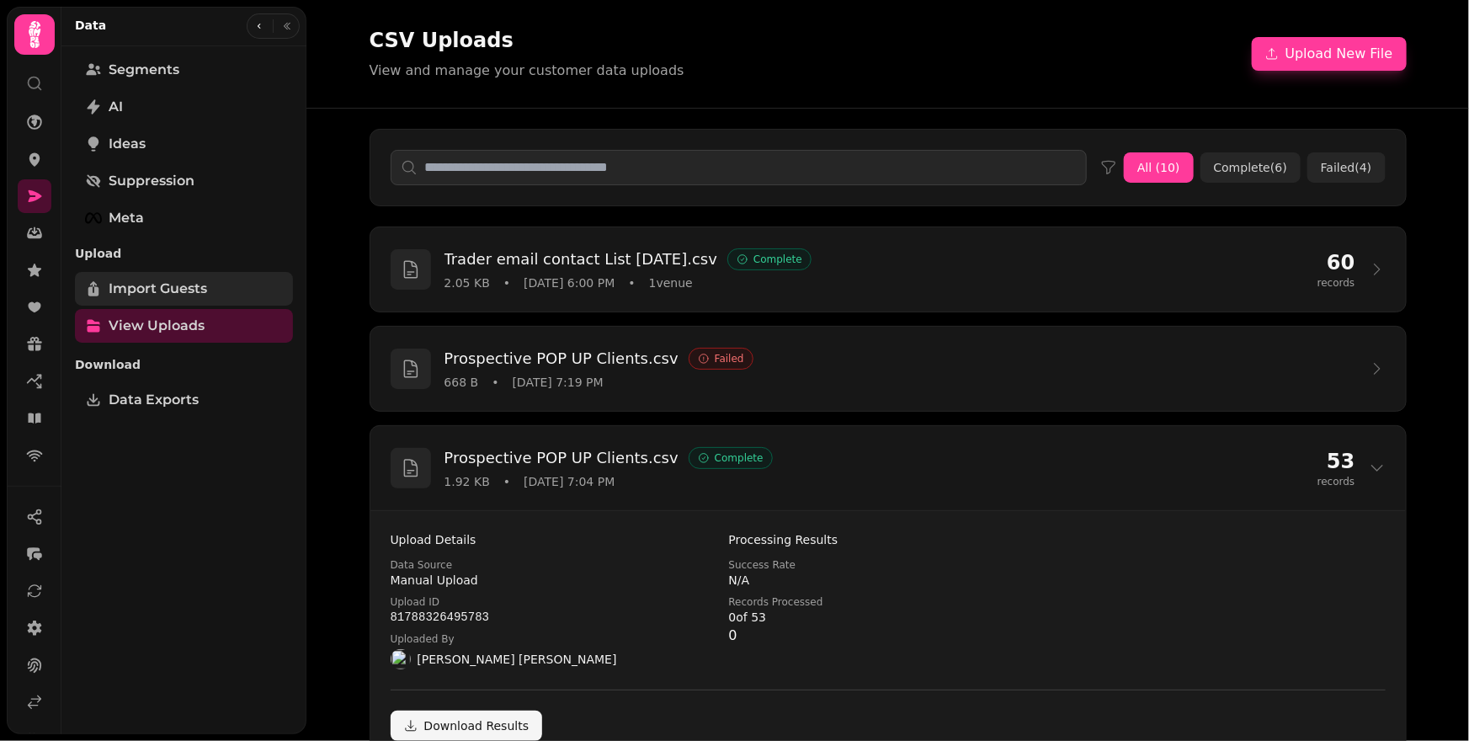
click at [178, 285] on span "Import Guests" at bounding box center [158, 289] width 98 height 20
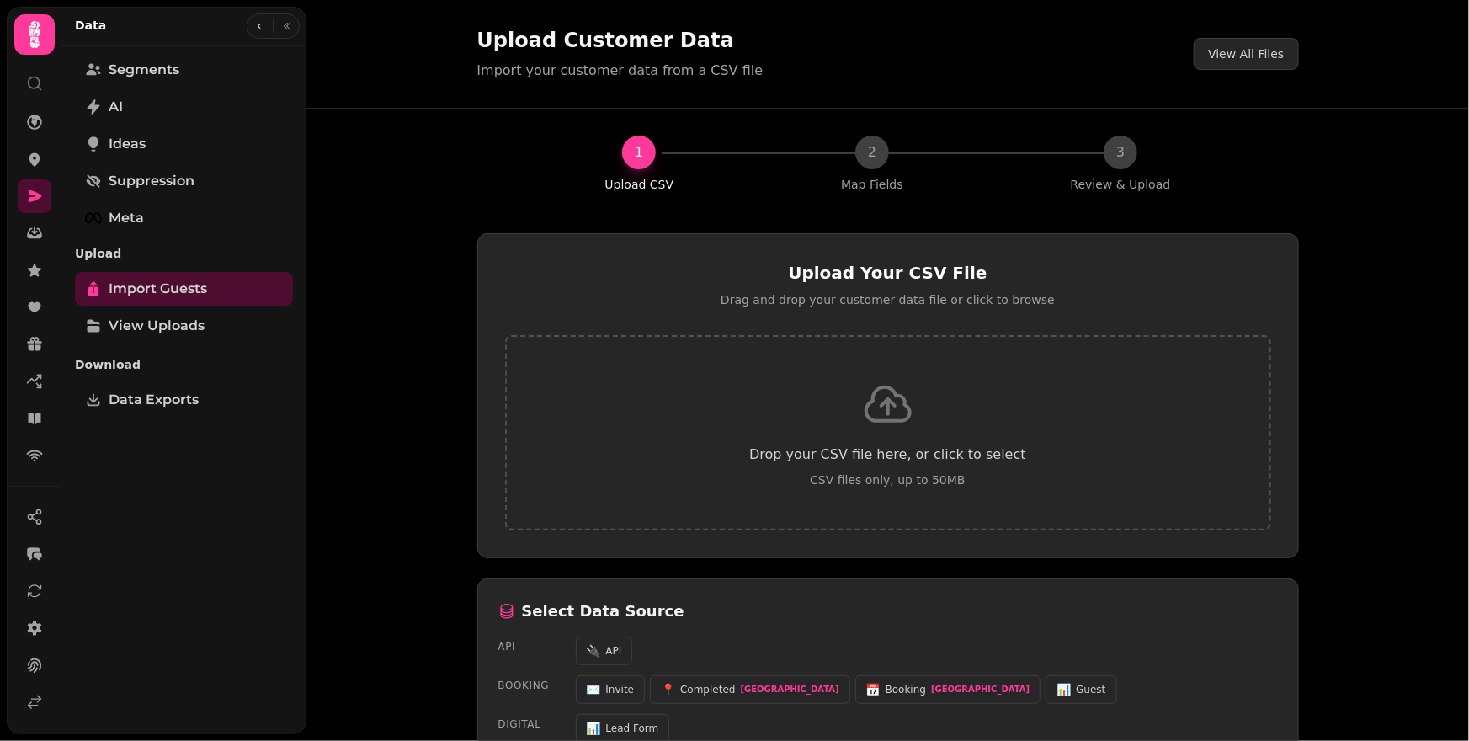
scroll to position [3, 0]
click at [140, 79] on link "Segments" at bounding box center [184, 70] width 218 height 34
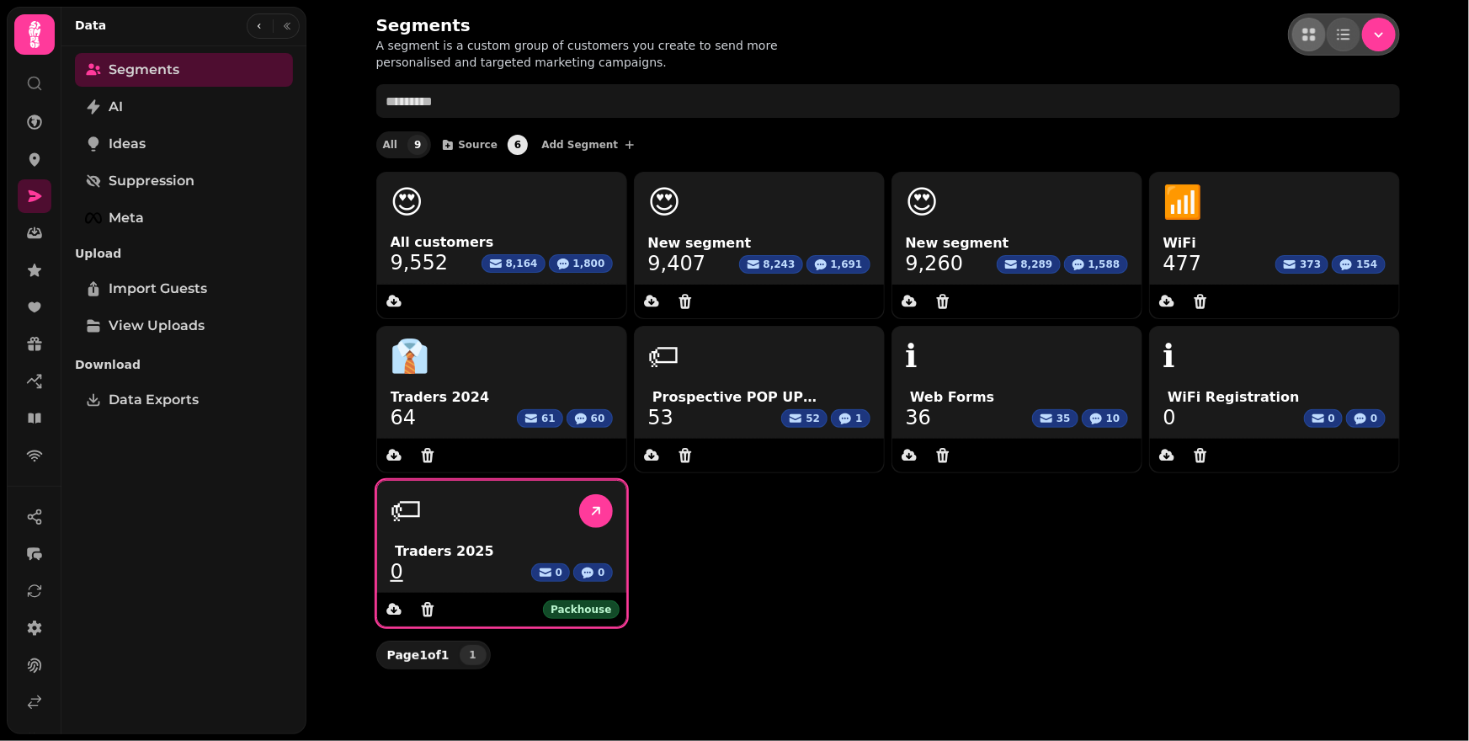
click at [397, 568] on link "0" at bounding box center [397, 571] width 13 height 20
select select "**"
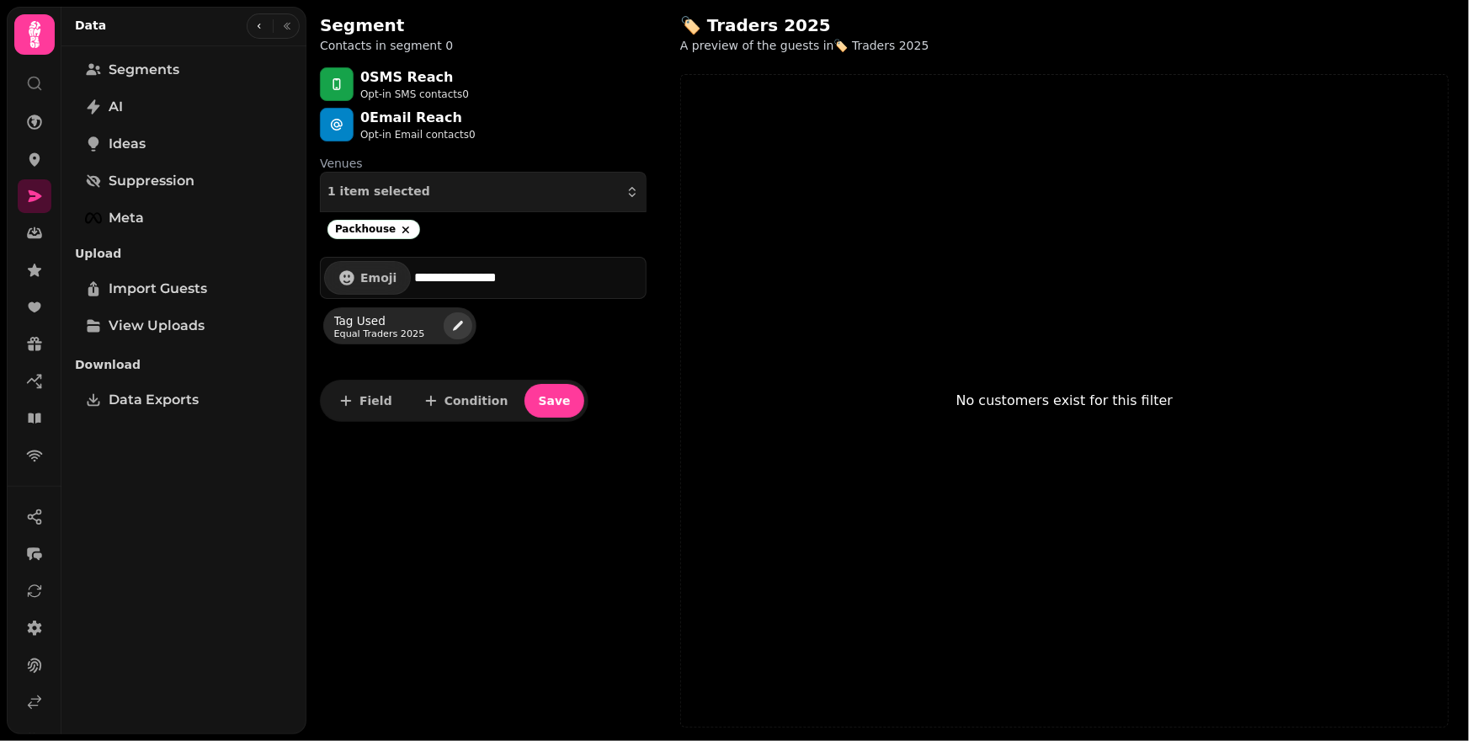
click at [454, 323] on icon "edit" at bounding box center [457, 325] width 13 height 13
select select "*****"
select select "**"
select select "**********"
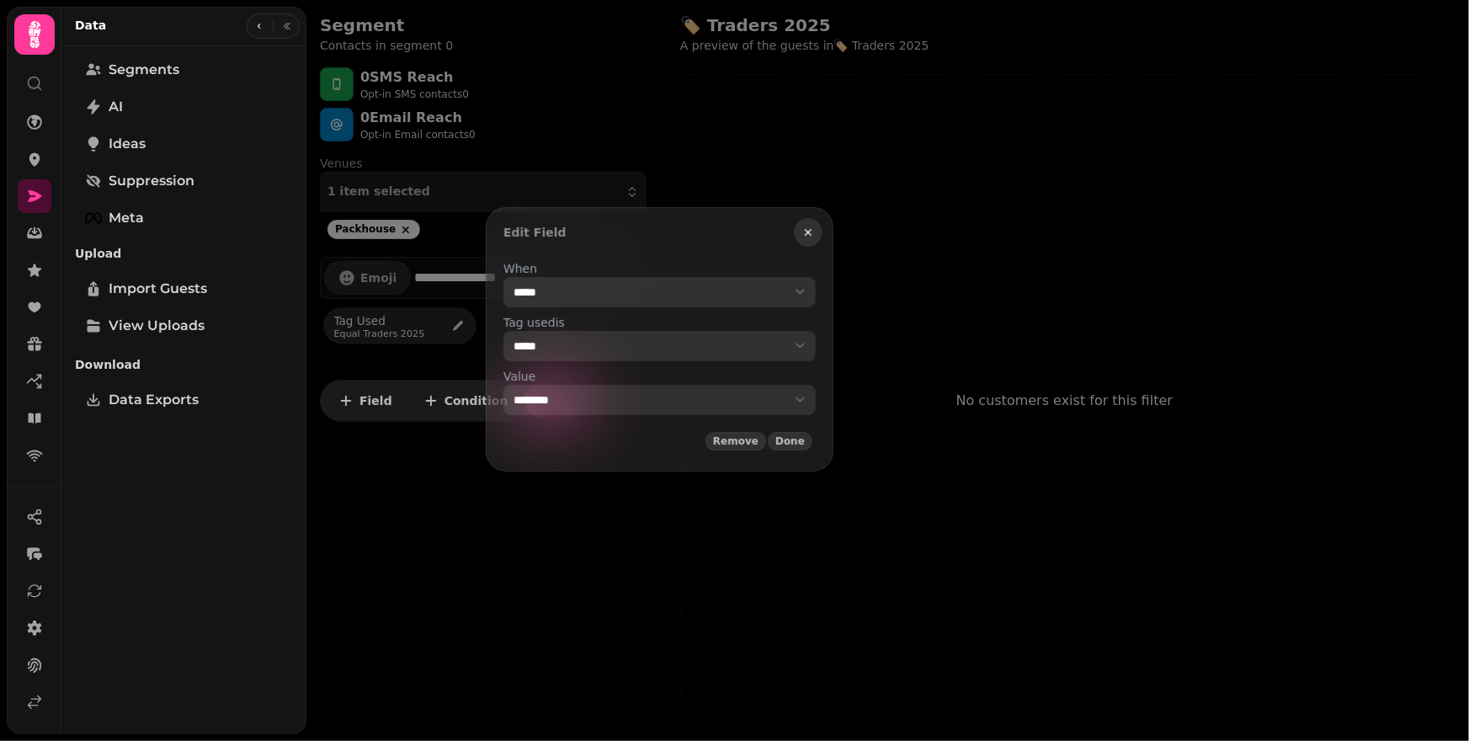
click at [815, 228] on icon "button" at bounding box center [807, 232] width 13 height 13
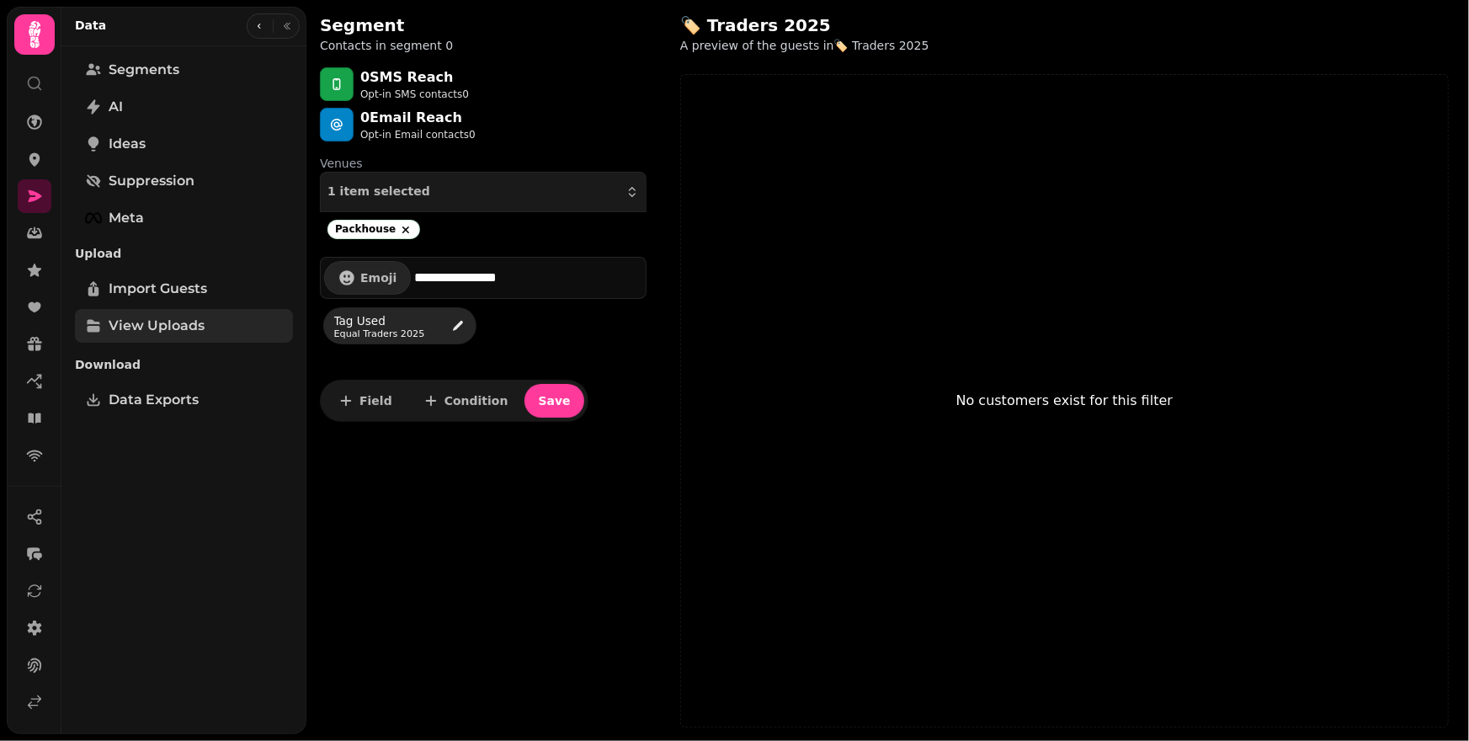
click at [163, 326] on span "View Uploads" at bounding box center [157, 326] width 96 height 20
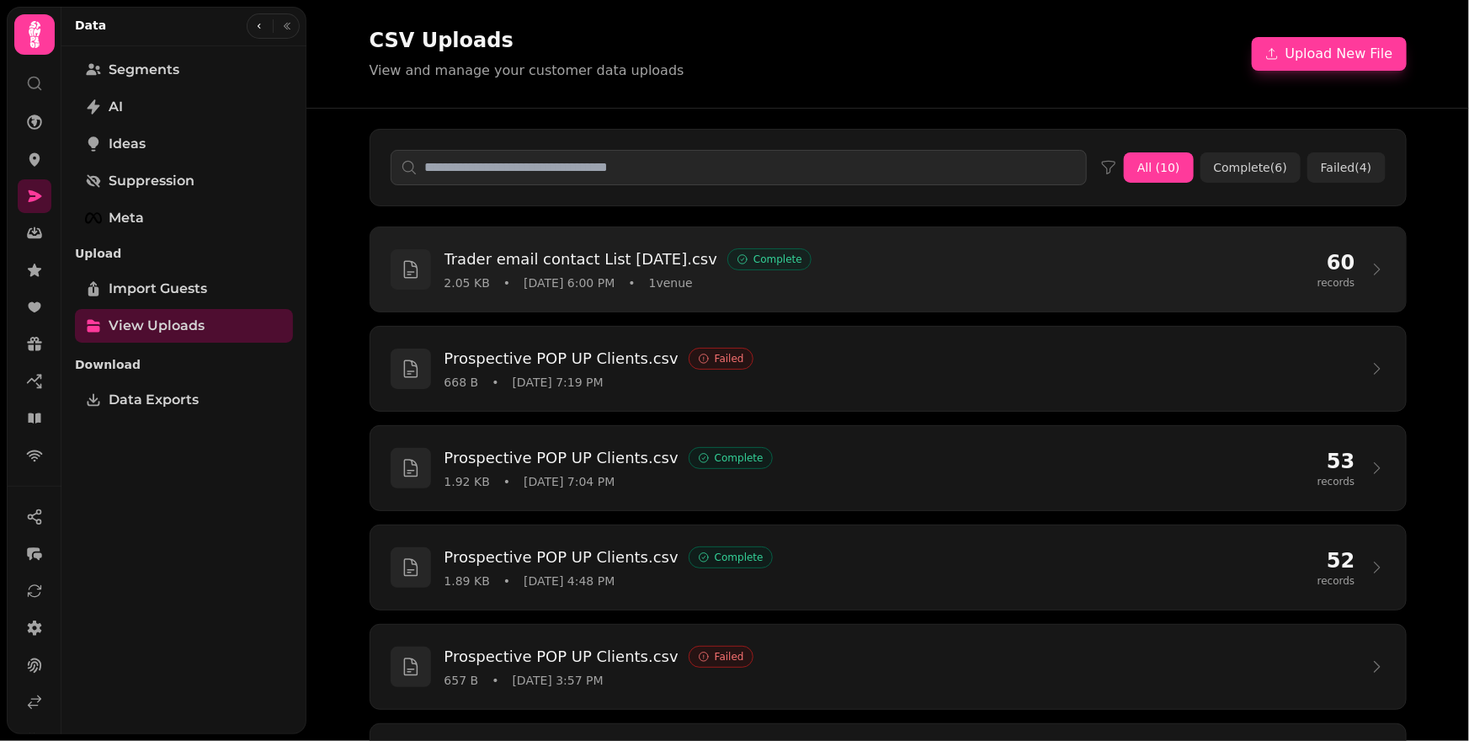
click at [855, 290] on div "2.05 KB • [DATE] 6:00 PM • 1 venue" at bounding box center [873, 282] width 859 height 17
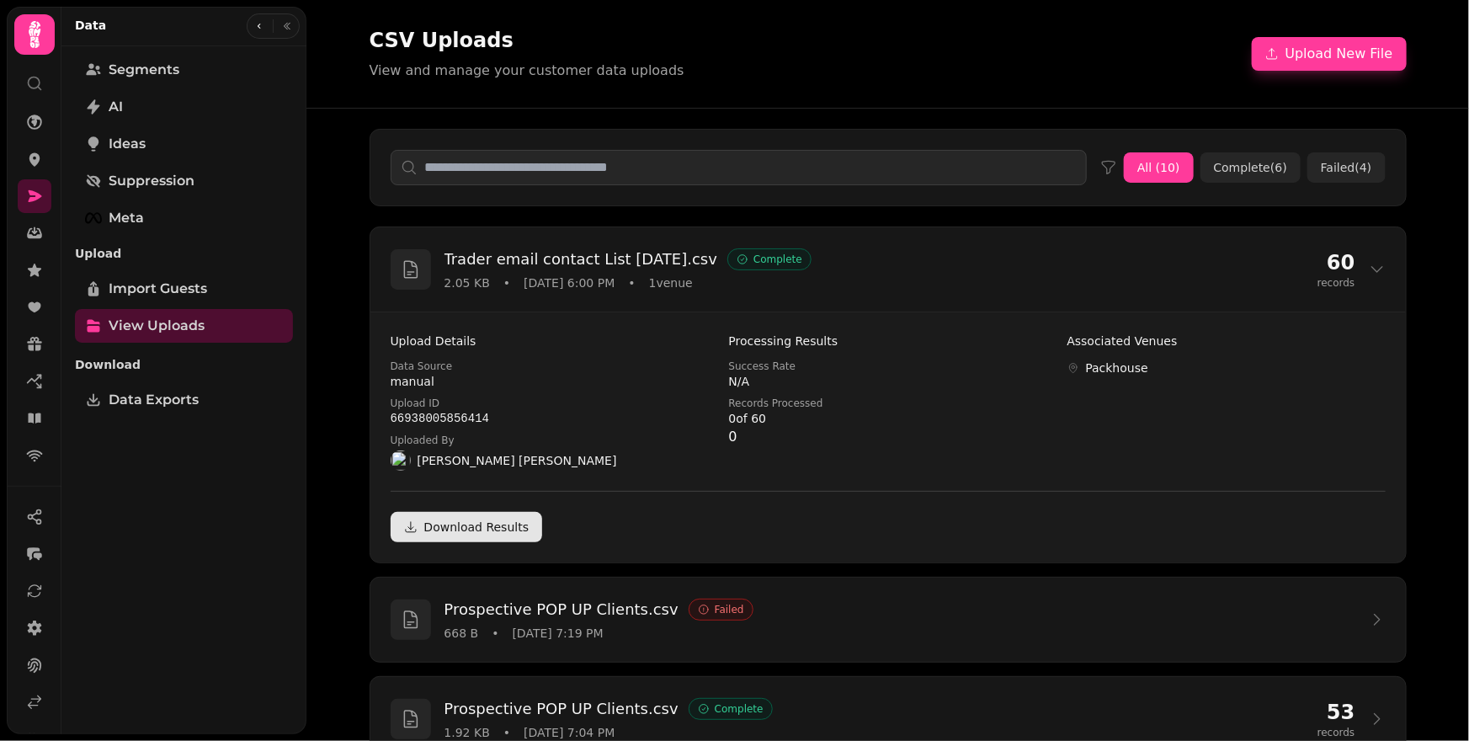
click at [478, 523] on link "Download Results" at bounding box center [467, 527] width 152 height 30
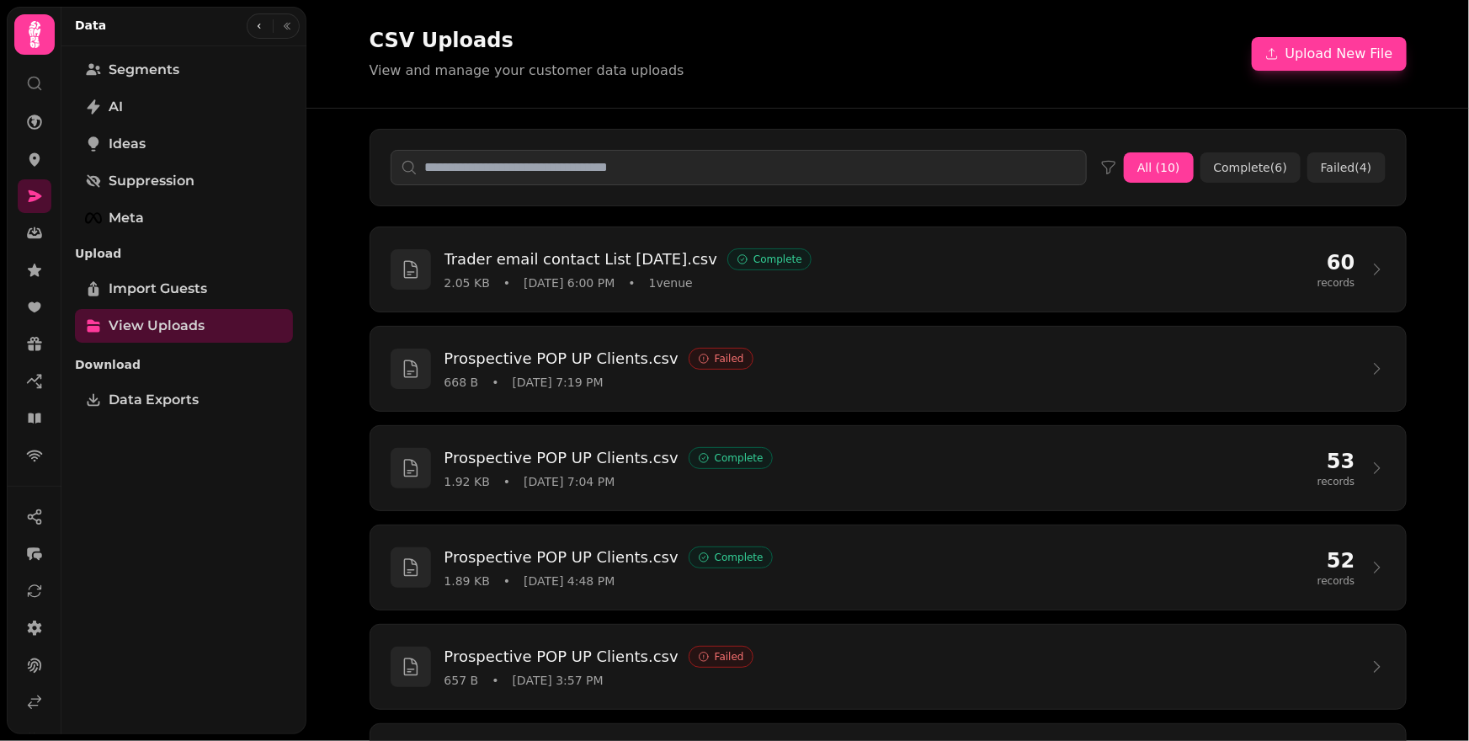
click at [850, 72] on div "CSV Uploads View and manage your customer data uploads Upload New File" at bounding box center [887, 54] width 1037 height 54
